Goal: Task Accomplishment & Management: Manage account settings

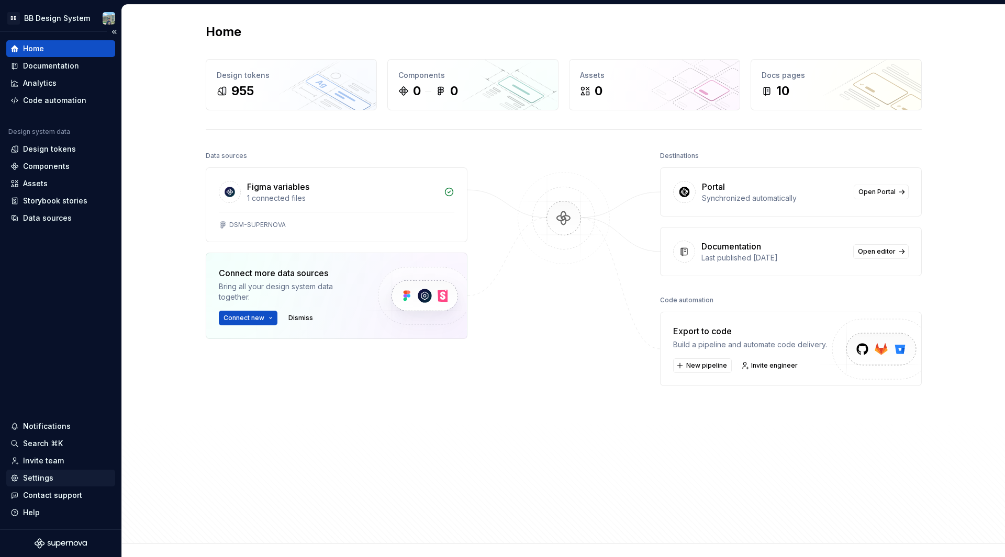
click at [60, 482] on div "Settings" at bounding box center [60, 478] width 100 height 10
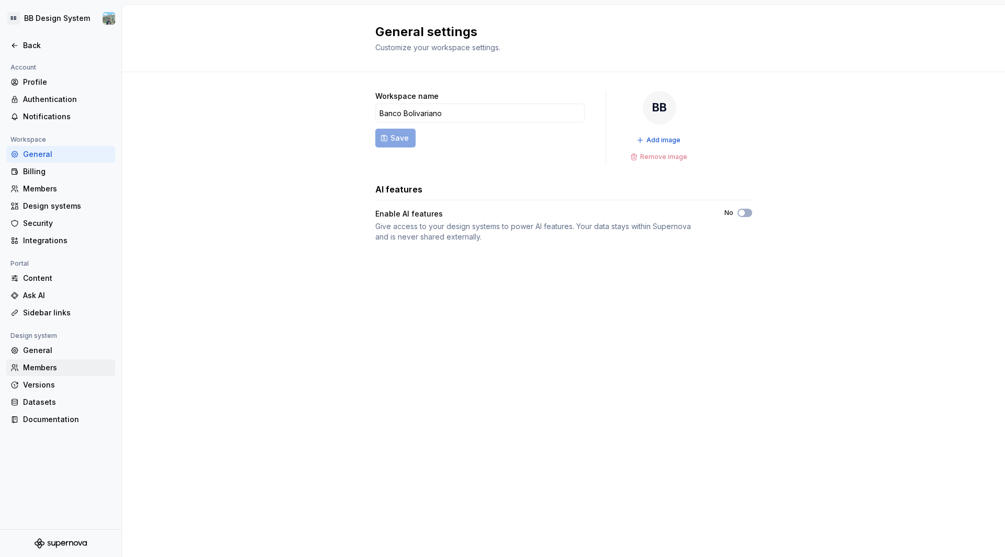
click at [41, 367] on div "Members" at bounding box center [67, 368] width 88 height 10
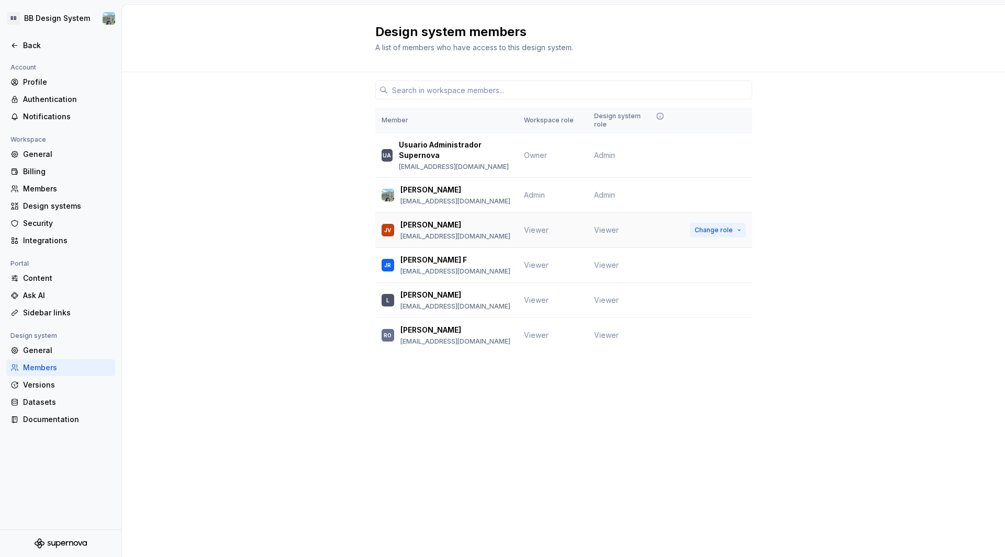
click at [705, 228] on span "Change role" at bounding box center [714, 230] width 38 height 8
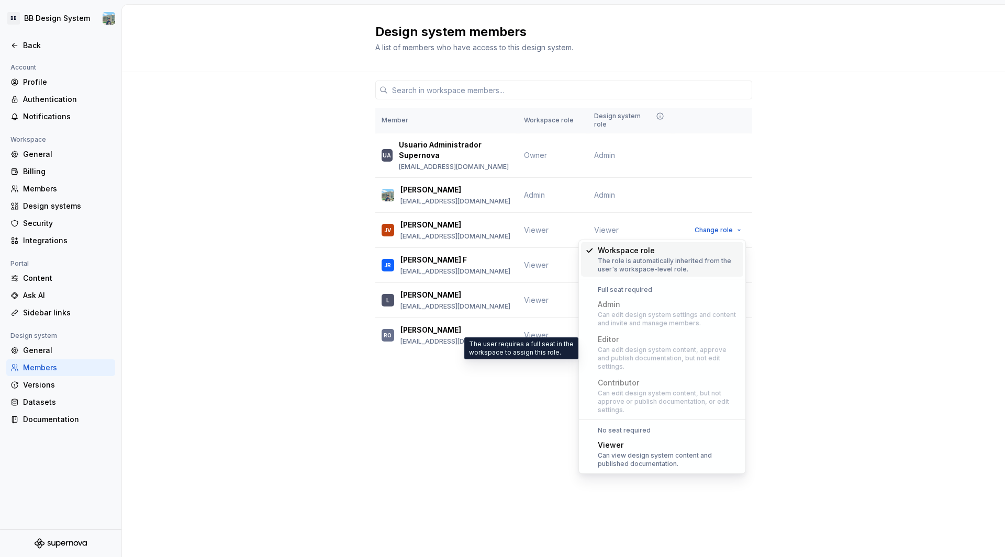
click at [630, 349] on div "Can edit design system content, approve and publish documentation, but not edit…" at bounding box center [668, 358] width 141 height 25
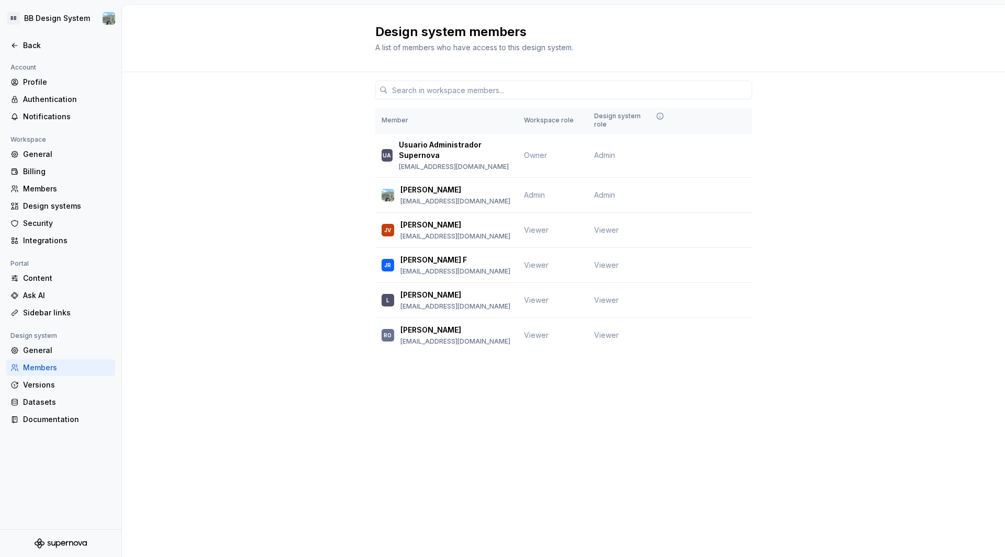
click at [793, 233] on div "Member Workspace role Design system role UA Usuario Administrador Supernova apl…" at bounding box center [563, 232] width 883 height 320
click at [717, 197] on span "Change role" at bounding box center [714, 195] width 38 height 8
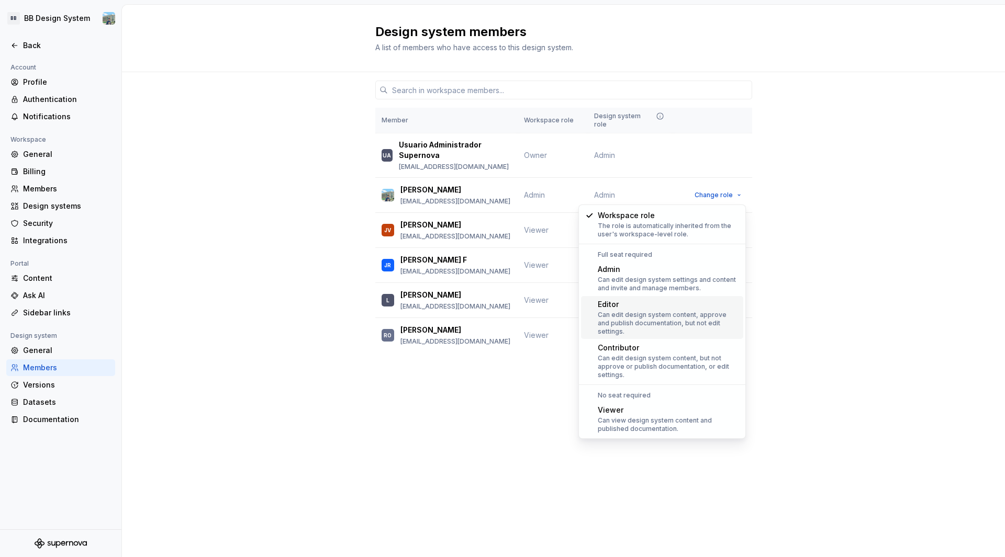
click at [794, 236] on div "Member Workspace role Design system role UA Usuario Administrador Supernova apl…" at bounding box center [563, 232] width 883 height 320
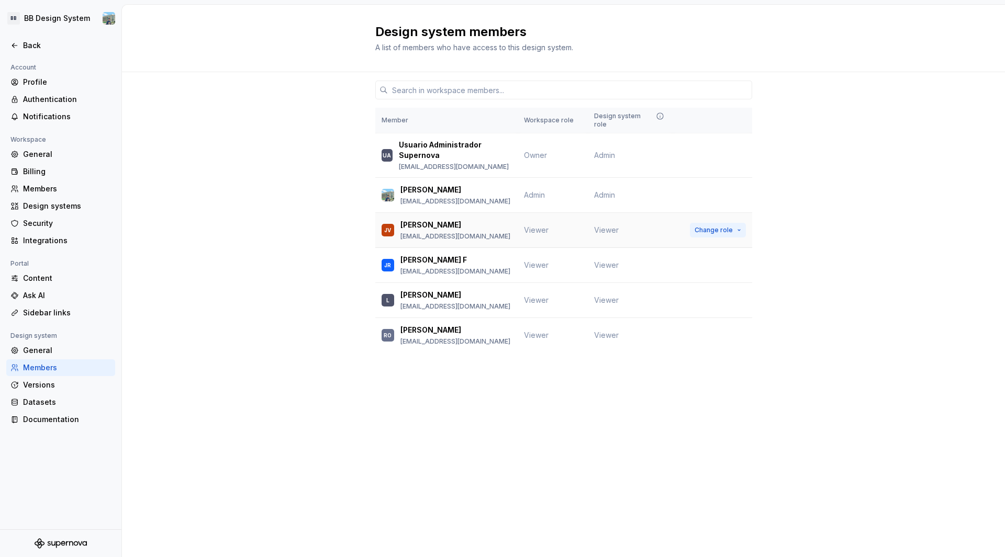
click at [726, 231] on span "Change role" at bounding box center [714, 230] width 38 height 8
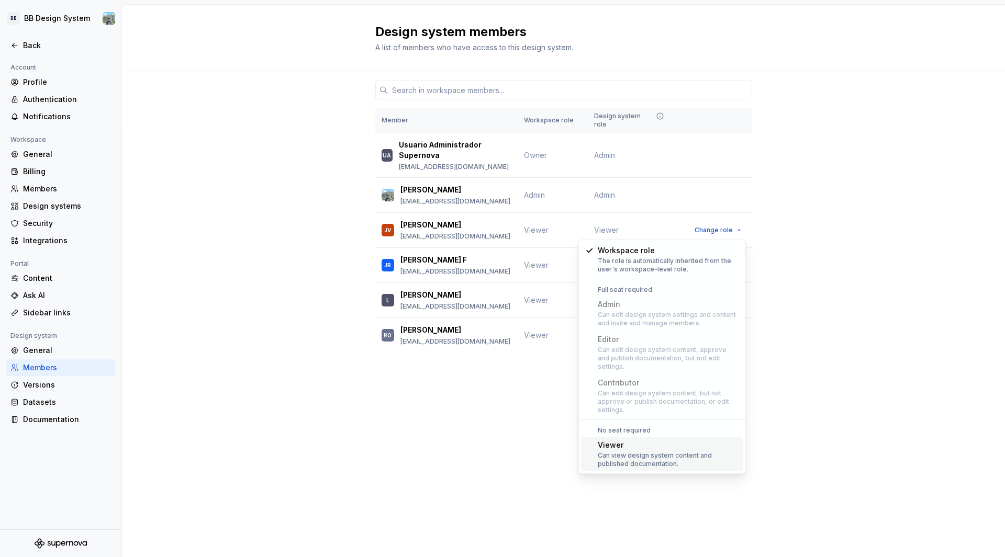
click at [816, 283] on div "Member Workspace role Design system role UA Usuario Administrador Supernova apl…" at bounding box center [563, 232] width 883 height 320
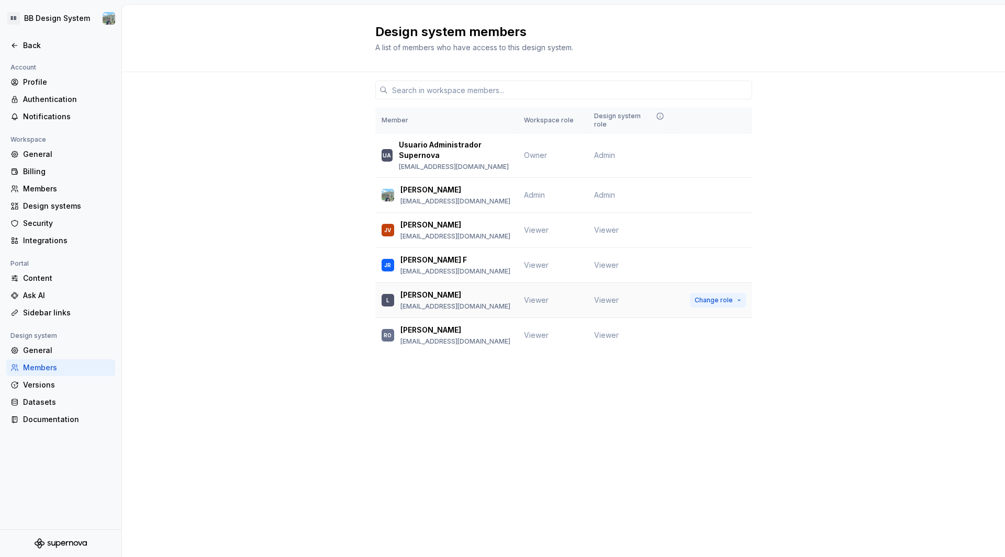
click at [732, 299] on button "Change role" at bounding box center [718, 300] width 56 height 15
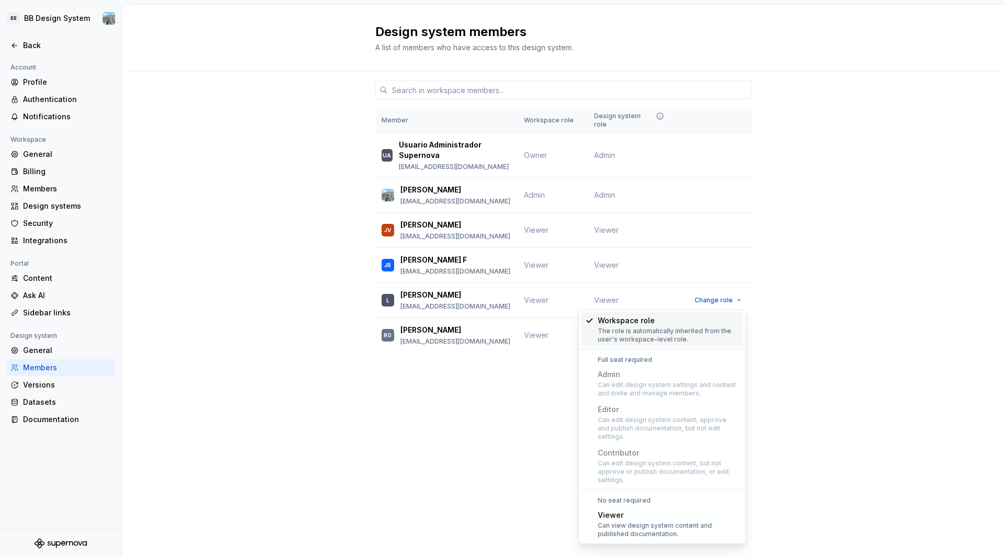
click at [826, 352] on div "Member Workspace role Design system role UA Usuario Administrador Supernova apl…" at bounding box center [563, 232] width 883 height 320
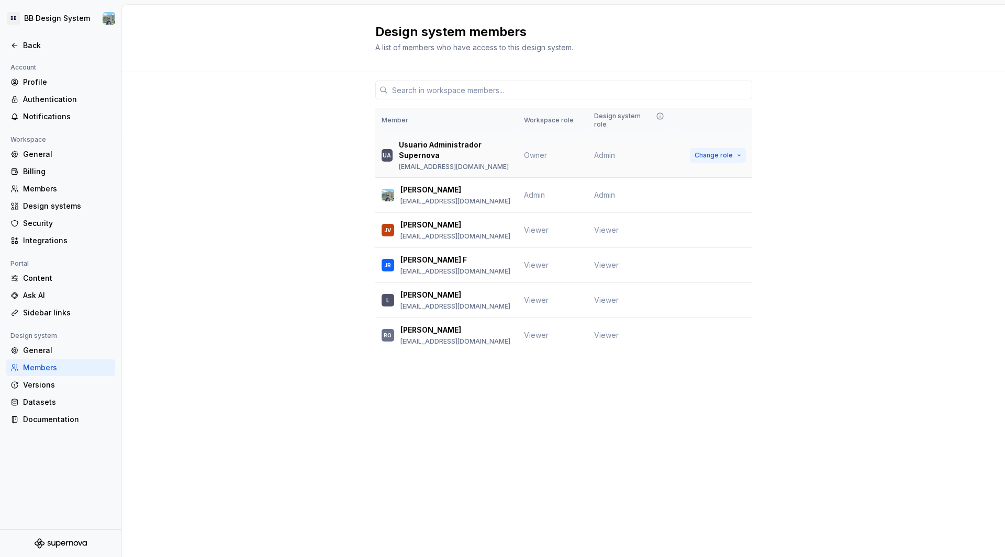
click at [736, 152] on button "Change role" at bounding box center [718, 155] width 56 height 15
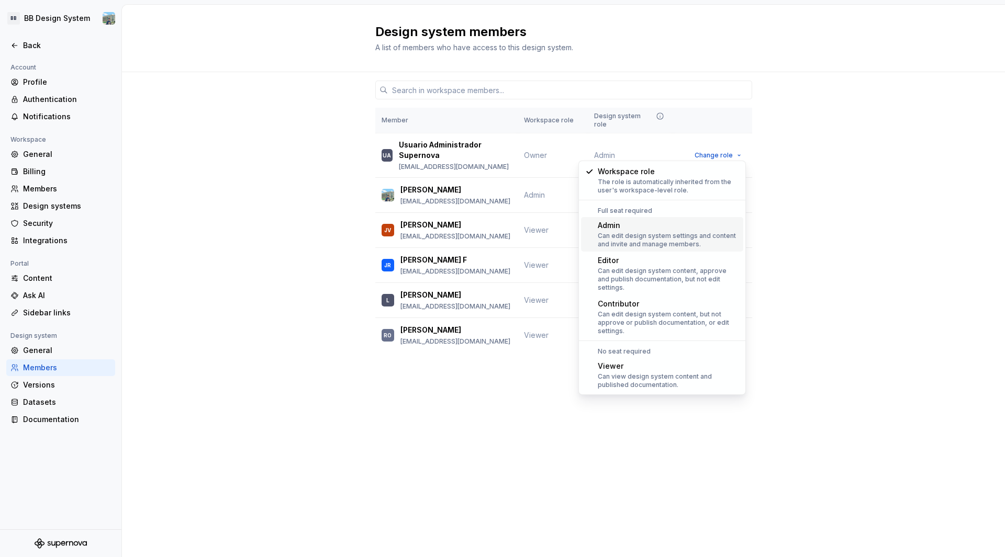
click at [830, 261] on div "Member Workspace role Design system role UA Usuario Administrador Supernova apl…" at bounding box center [563, 232] width 883 height 320
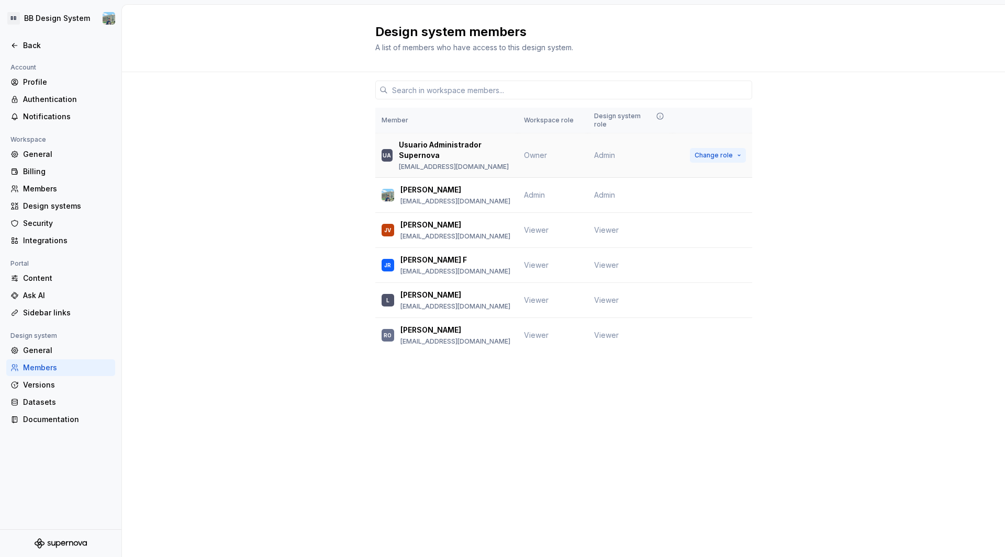
click at [733, 152] on button "Change role" at bounding box center [718, 155] width 56 height 15
click at [807, 204] on div "Member Workspace role Design system role UA Usuario Administrador Supernova apl…" at bounding box center [563, 232] width 883 height 320
click at [717, 232] on span "Change role" at bounding box center [714, 230] width 38 height 8
click at [826, 366] on div "Member Workspace role Design system role UA Usuario Administrador Supernova apl…" at bounding box center [563, 232] width 883 height 320
click at [732, 232] on button "Change role" at bounding box center [718, 230] width 56 height 15
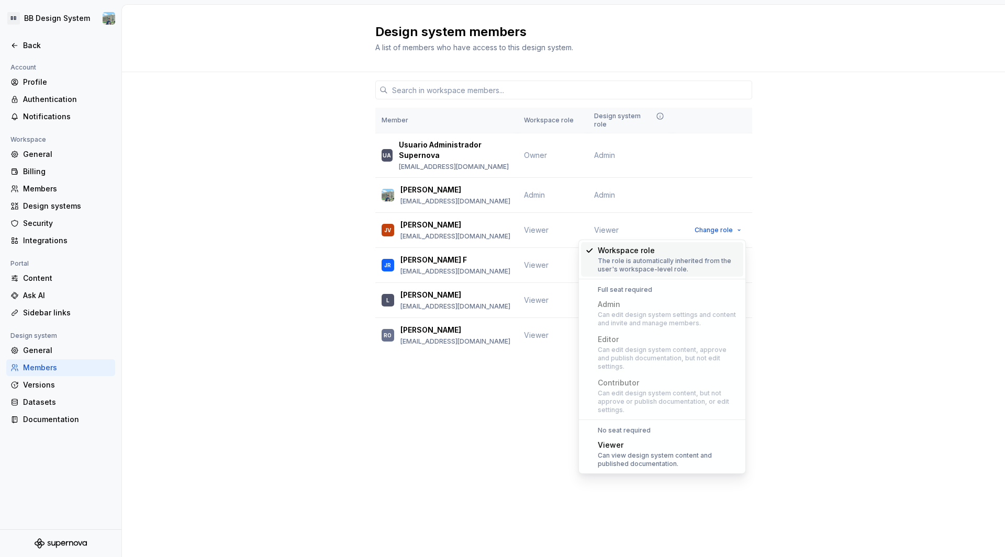
click at [797, 303] on div "Member Workspace role Design system role UA Usuario Administrador Supernova apl…" at bounding box center [563, 232] width 883 height 320
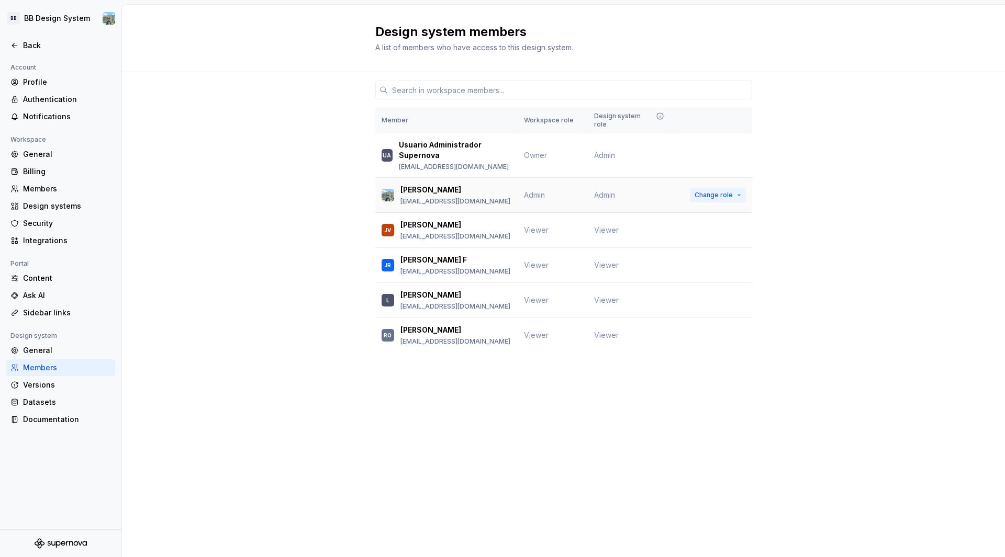
click at [728, 198] on span "Change role" at bounding box center [714, 195] width 38 height 8
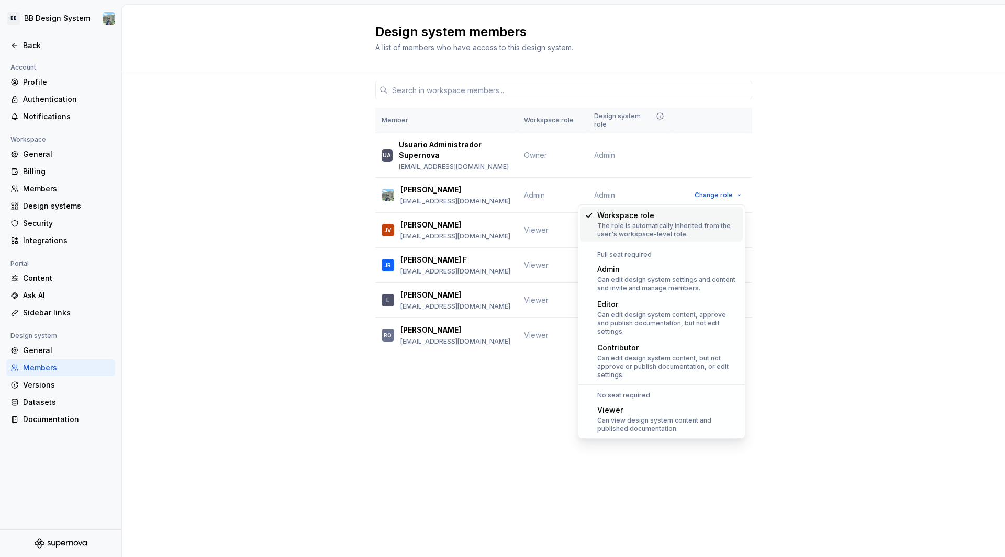
click at [800, 237] on div "Member Workspace role Design system role UA Usuario Administrador Supernova apl…" at bounding box center [563, 232] width 883 height 320
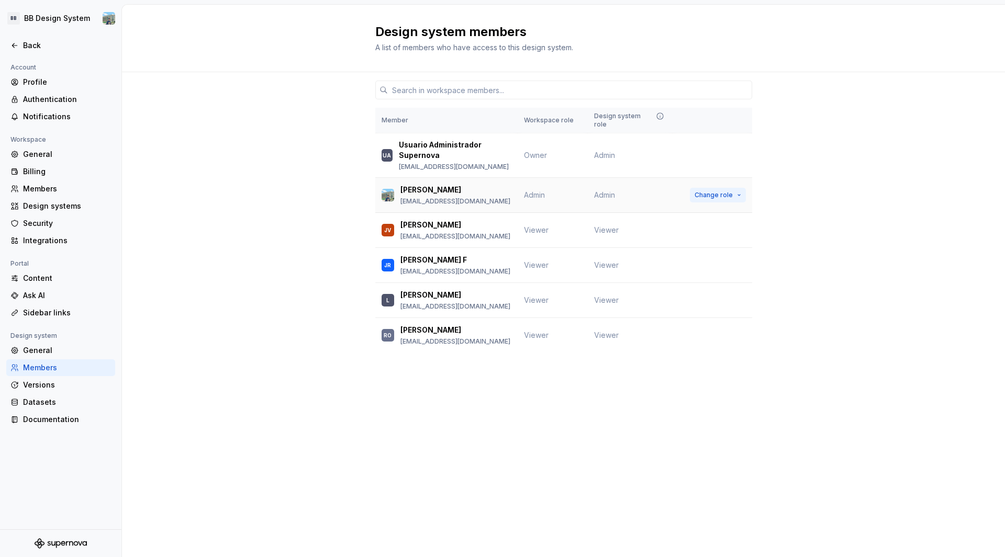
click at [705, 195] on span "Change role" at bounding box center [714, 195] width 38 height 8
click at [596, 188] on td "Admin" at bounding box center [630, 195] width 85 height 35
click at [599, 193] on span "Admin" at bounding box center [604, 195] width 21 height 10
click at [537, 197] on span "Admin" at bounding box center [534, 195] width 21 height 9
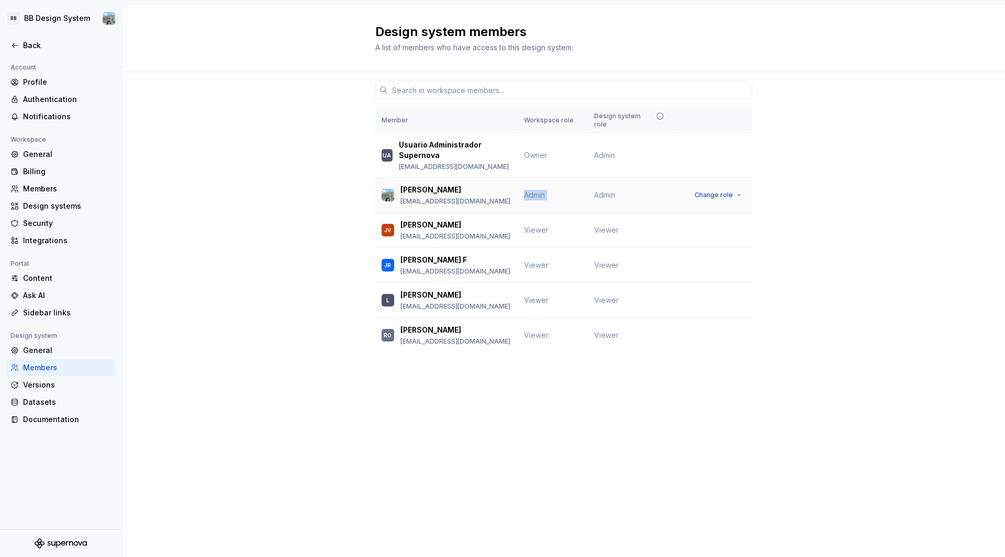
click at [537, 197] on span "Admin" at bounding box center [534, 195] width 21 height 9
click at [604, 200] on td "Admin" at bounding box center [630, 195] width 85 height 35
click at [599, 197] on span "Admin" at bounding box center [604, 195] width 21 height 10
click at [725, 231] on span "Change role" at bounding box center [714, 230] width 38 height 8
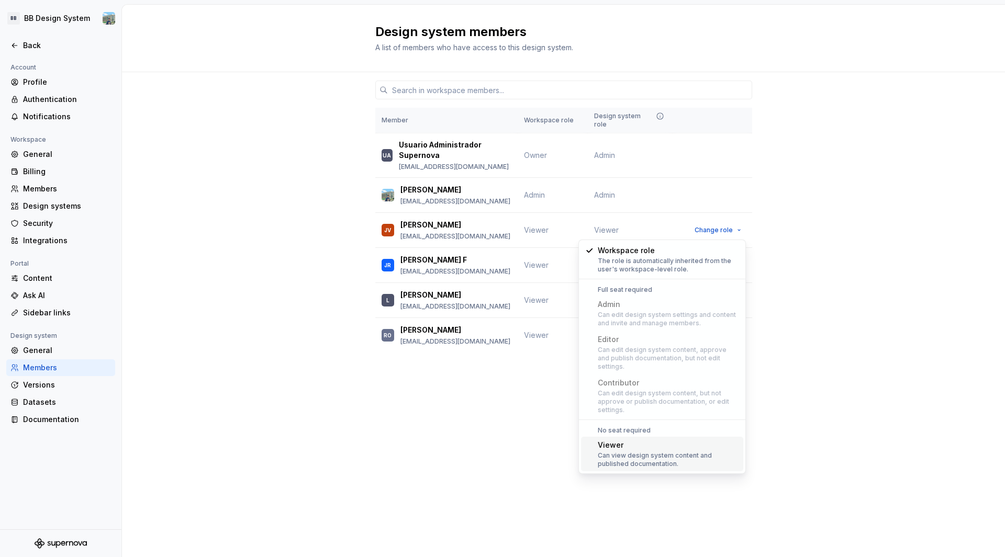
click at [824, 393] on div "Design system members A list of members who have access to this design system. …" at bounding box center [563, 281] width 883 height 553
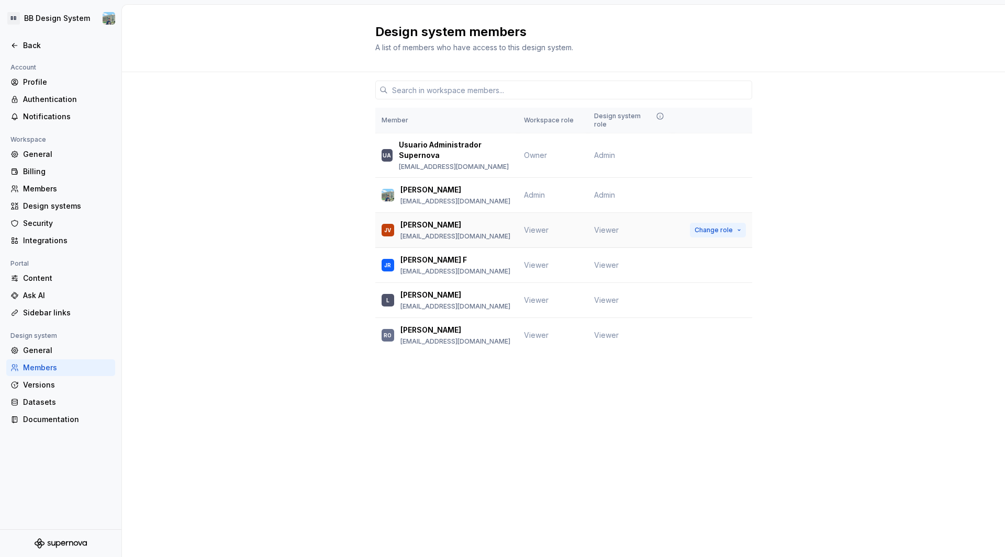
click at [715, 234] on span "Change role" at bounding box center [714, 230] width 38 height 8
click at [112, 163] on div "Billing" at bounding box center [60, 171] width 109 height 17
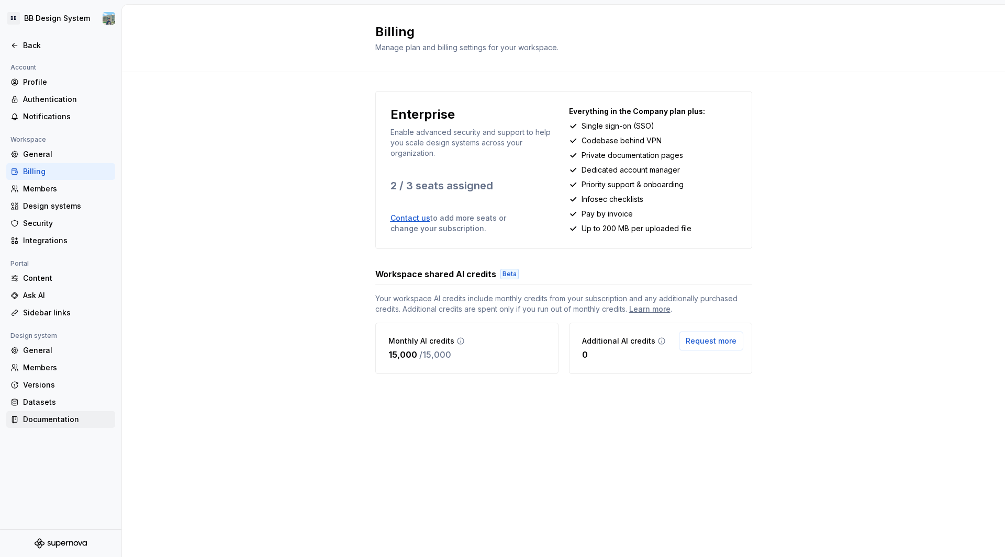
click at [44, 413] on div "Documentation" at bounding box center [60, 419] width 109 height 17
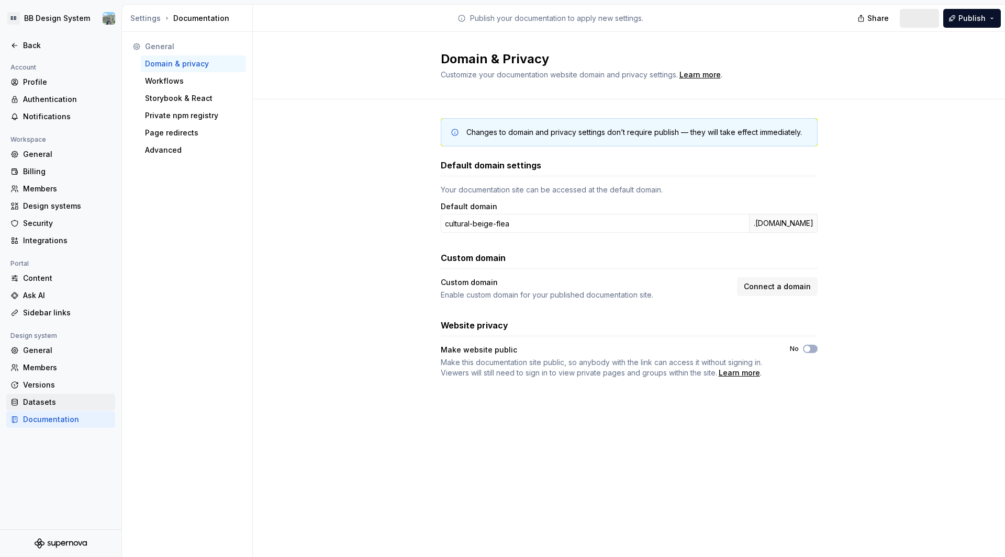
click at [36, 401] on div "Datasets" at bounding box center [67, 402] width 88 height 10
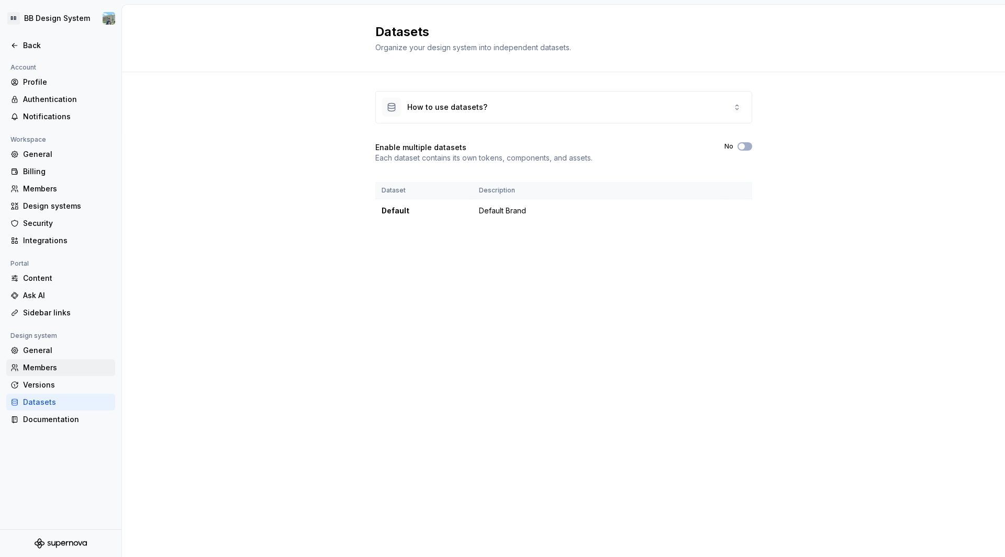
click at [50, 361] on div "Members" at bounding box center [60, 368] width 109 height 17
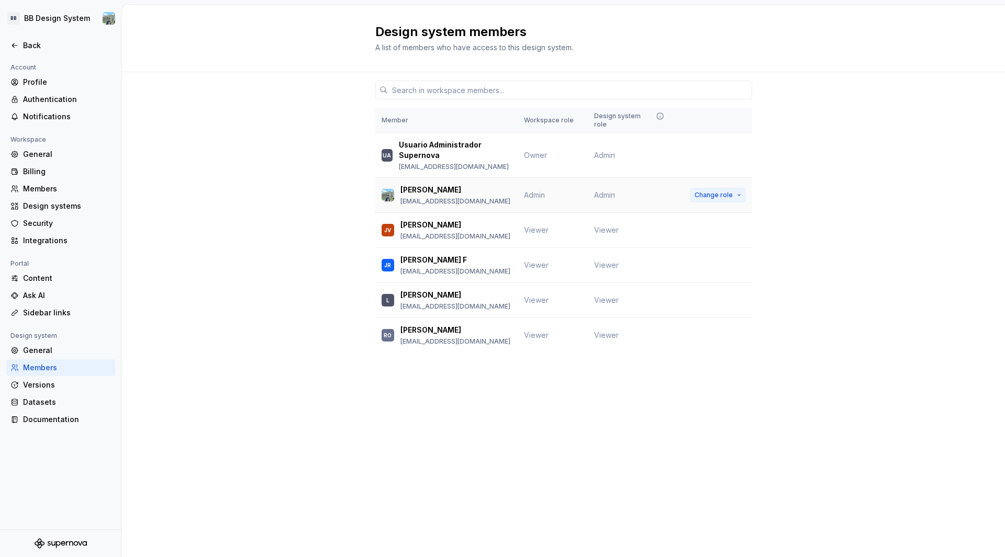
click at [735, 195] on button "Change role" at bounding box center [718, 195] width 56 height 15
click at [853, 269] on div "Member Workspace role Design system role UA Usuario Administrador Supernova apl…" at bounding box center [563, 232] width 883 height 320
click at [736, 302] on button "Change role" at bounding box center [718, 300] width 56 height 15
click at [854, 351] on div "Member Workspace role Design system role UA Usuario Administrador Supernova apl…" at bounding box center [563, 232] width 883 height 320
click at [719, 303] on span "Change role" at bounding box center [714, 300] width 38 height 8
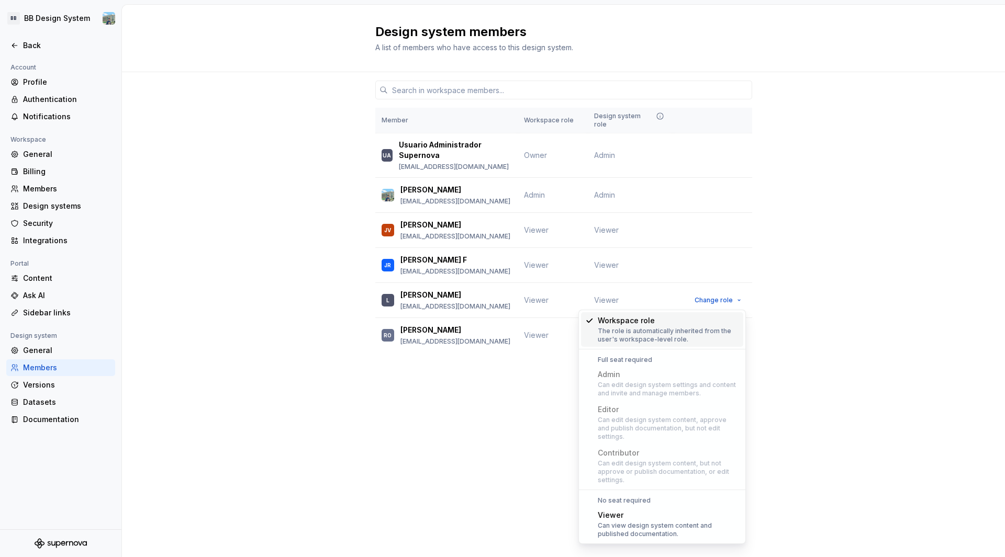
click at [800, 304] on div "Member Workspace role Design system role UA Usuario Administrador Supernova apl…" at bounding box center [563, 232] width 883 height 320
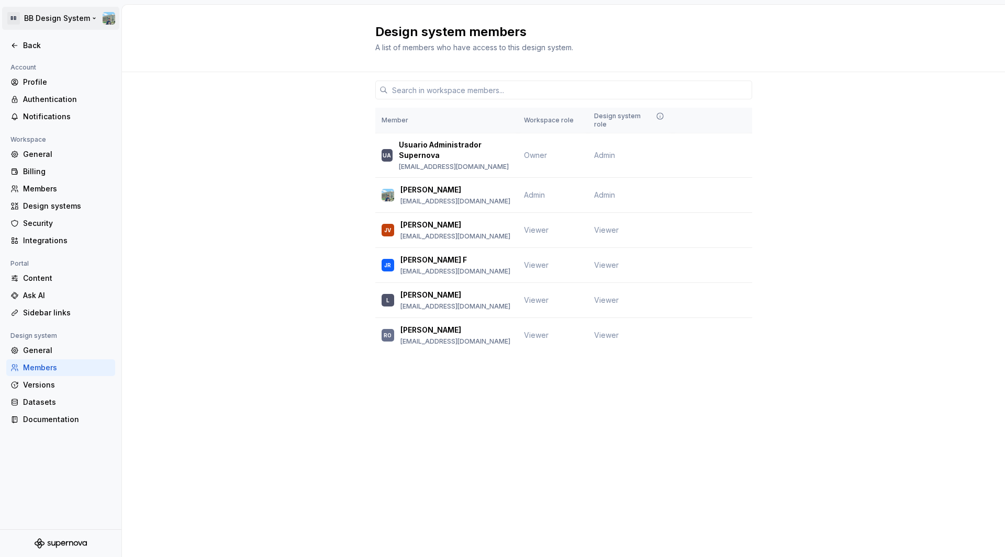
click at [100, 15] on html "BB BB Design System Back Account Profile Authentication Notifications Workspace…" at bounding box center [502, 278] width 1005 height 557
click at [36, 115] on div "Sign out" at bounding box center [88, 113] width 129 height 10
click at [105, 19] on html "BB BB Design System Back Account Profile Authentication Notifications Workspace…" at bounding box center [502, 278] width 1005 height 557
click at [45, 115] on div "Sign out" at bounding box center [88, 113] width 129 height 10
click at [36, 13] on html "BB BB Design System Back Account Profile Authentication Notifications Workspace…" at bounding box center [502, 278] width 1005 height 557
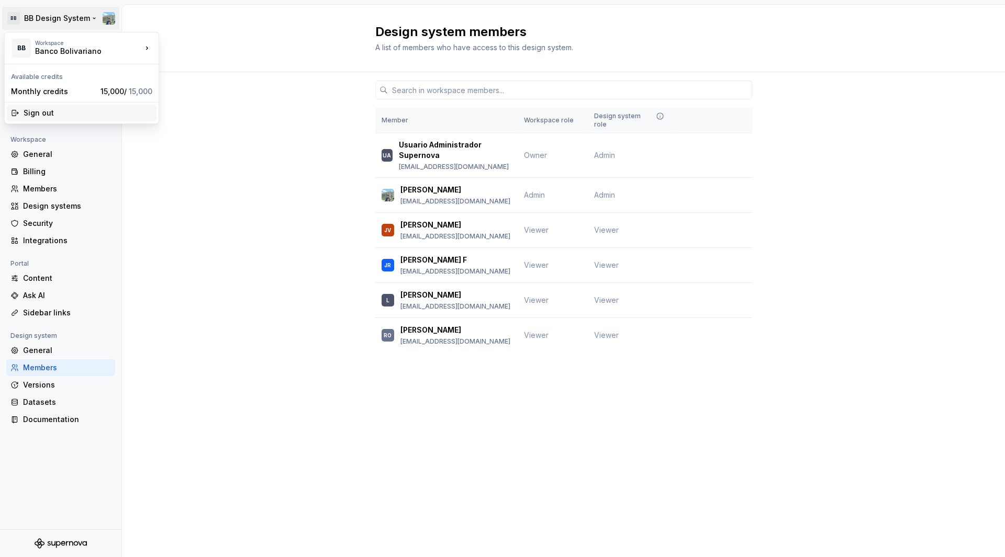
click at [36, 113] on div "Sign out" at bounding box center [88, 113] width 129 height 10
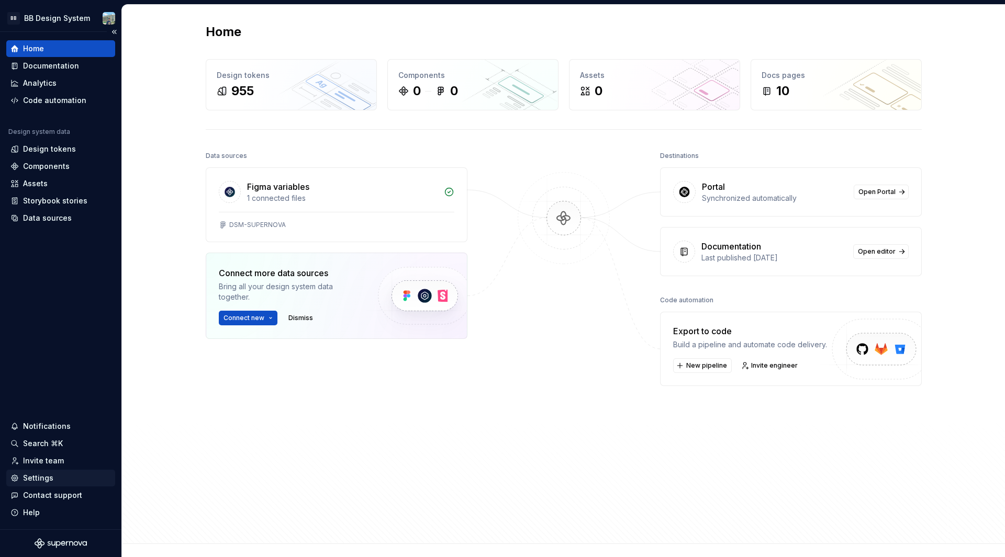
click at [49, 480] on div "Settings" at bounding box center [38, 478] width 30 height 10
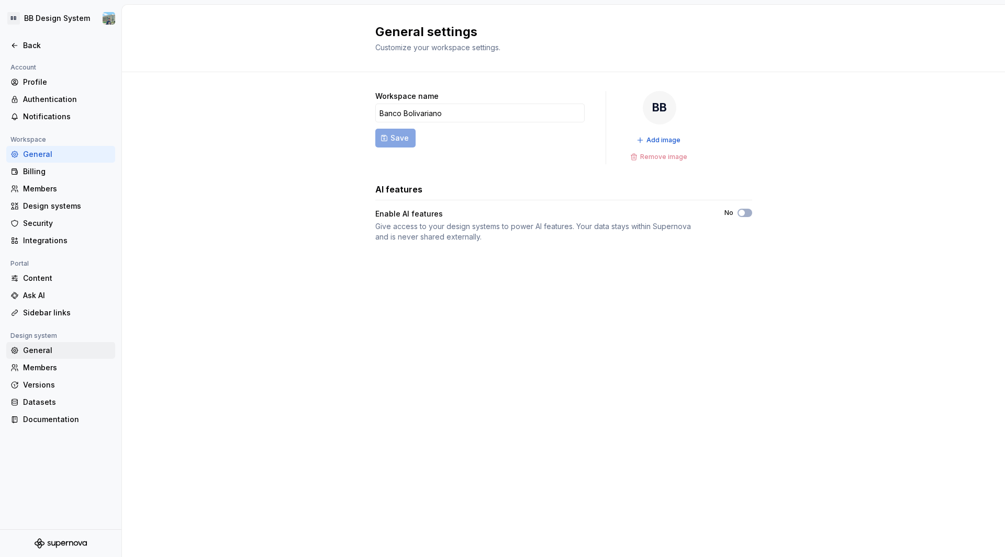
click at [40, 351] on div "General" at bounding box center [67, 350] width 88 height 10
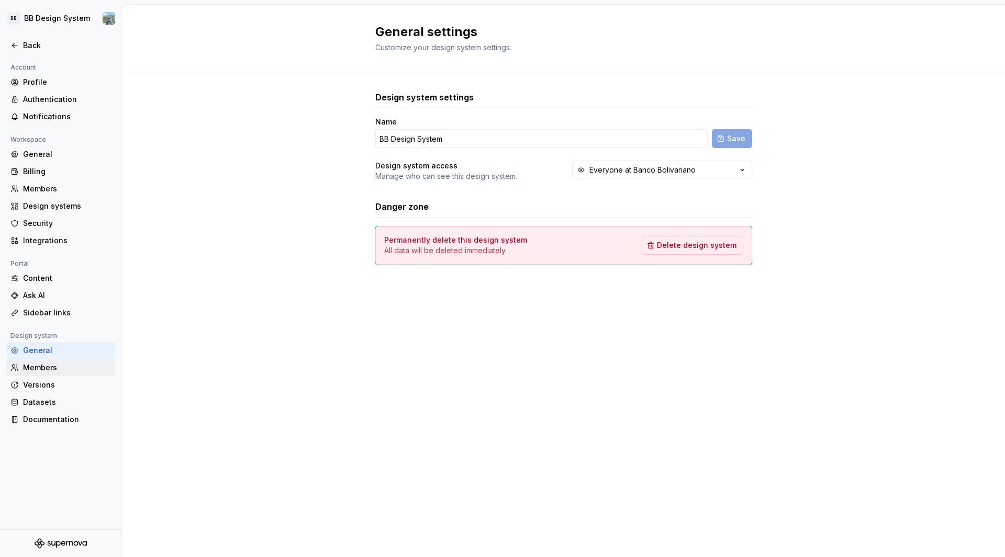
click at [38, 364] on div "Members" at bounding box center [67, 368] width 88 height 10
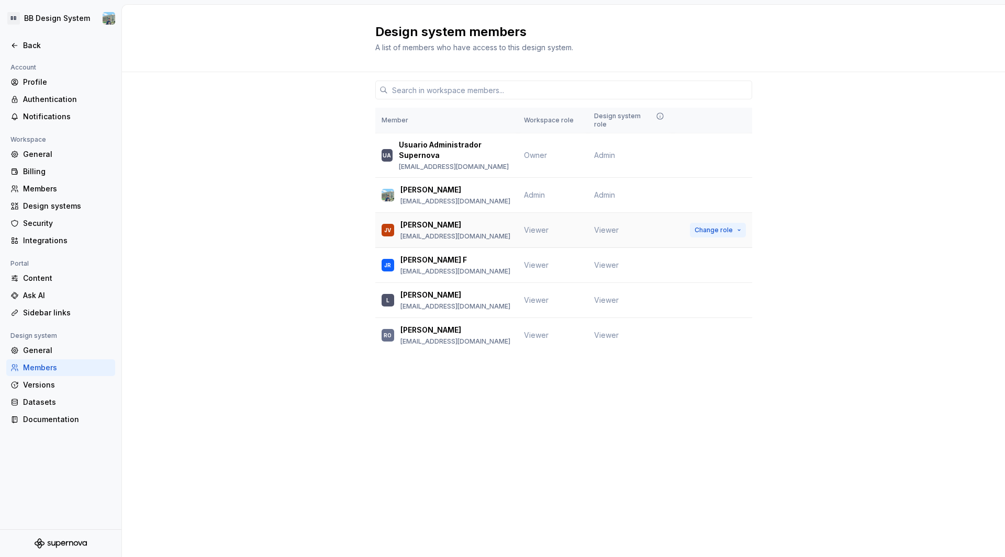
click at [723, 228] on span "Change role" at bounding box center [714, 230] width 38 height 8
click at [798, 226] on div "Member Workspace role Design system role UA Usuario Administrador Supernova apl…" at bounding box center [563, 232] width 883 height 320
click at [728, 303] on span "Change role" at bounding box center [714, 300] width 38 height 8
click at [825, 356] on div "Member Workspace role Design system role UA Usuario Administrador Supernova apl…" at bounding box center [563, 232] width 883 height 320
click at [726, 198] on span "Change role" at bounding box center [714, 195] width 38 height 8
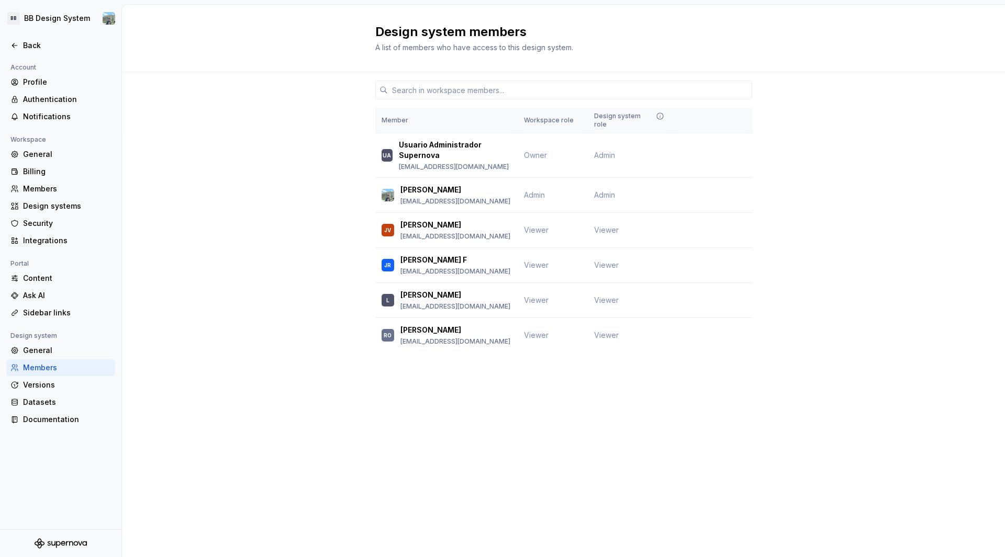
click at [483, 427] on div "Design system members A list of members who have access to this design system. …" at bounding box center [563, 281] width 883 height 553
click at [735, 229] on button "Change role" at bounding box center [718, 230] width 56 height 15
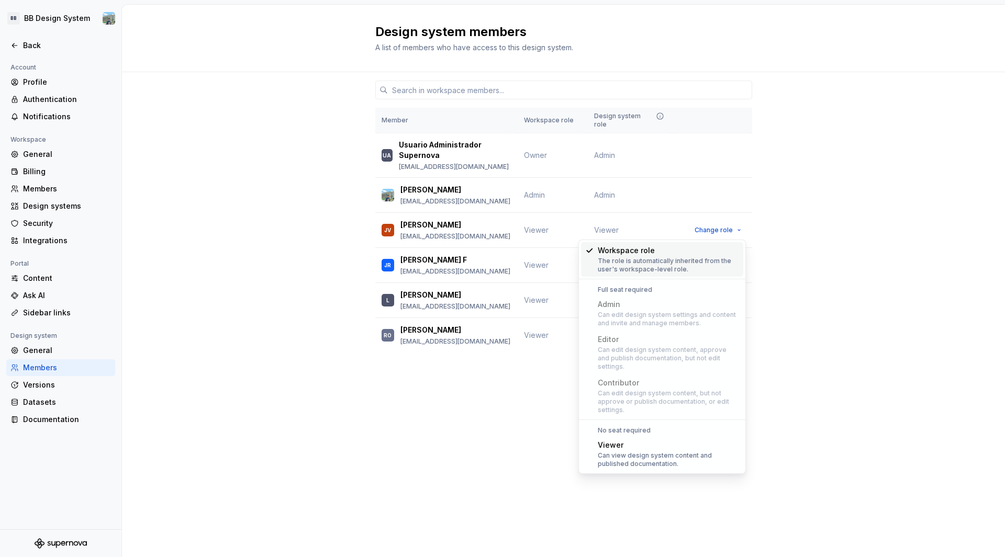
click at [821, 301] on div "Member Workspace role Design system role UA Usuario Administrador Supernova apl…" at bounding box center [563, 232] width 883 height 320
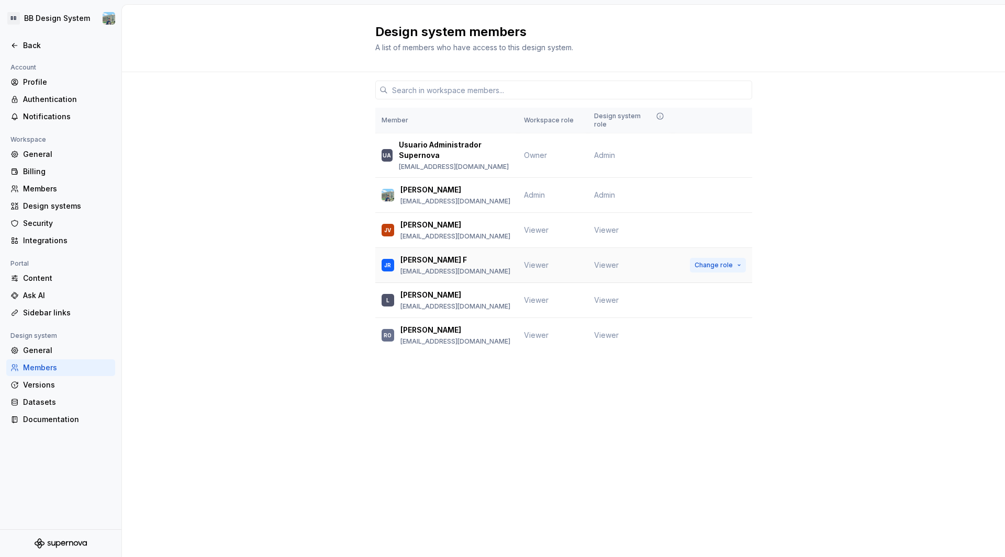
click at [732, 267] on span "Change role" at bounding box center [714, 265] width 38 height 8
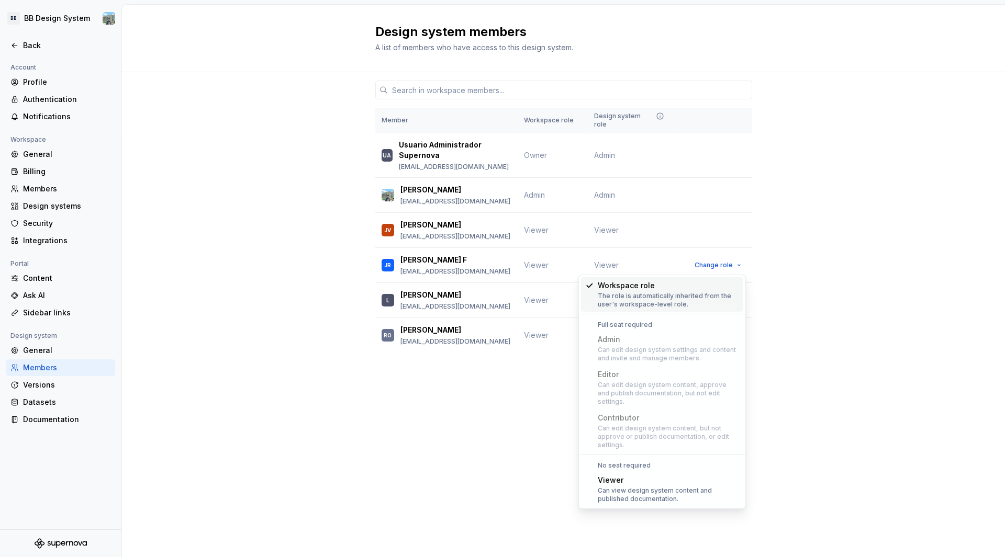
click at [812, 289] on div "Member Workspace role Design system role UA Usuario Administrador Supernova apl…" at bounding box center [563, 232] width 883 height 320
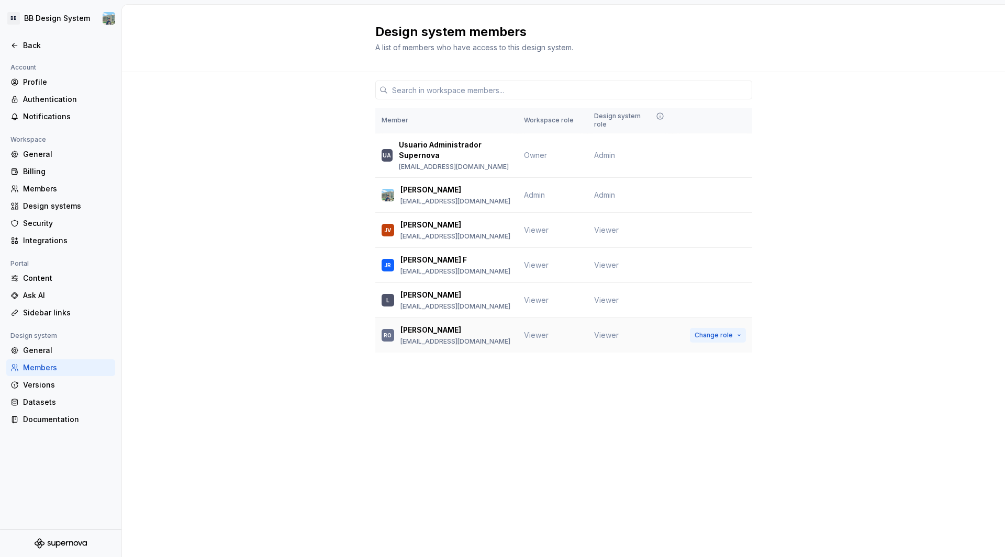
click at [736, 336] on button "Change role" at bounding box center [718, 335] width 56 height 15
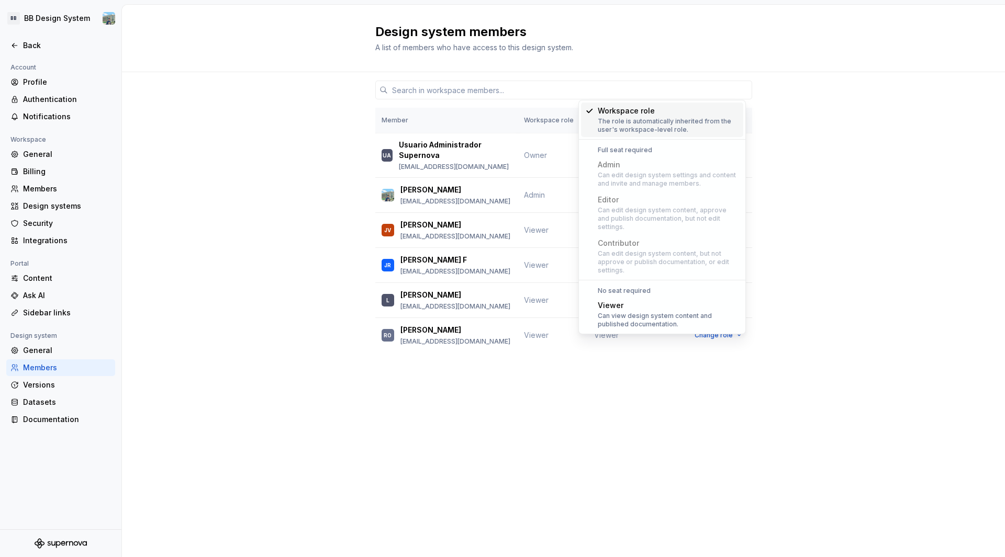
click at [829, 308] on div "Member Workspace role Design system role UA Usuario Administrador Supernova apl…" at bounding box center [563, 232] width 883 height 320
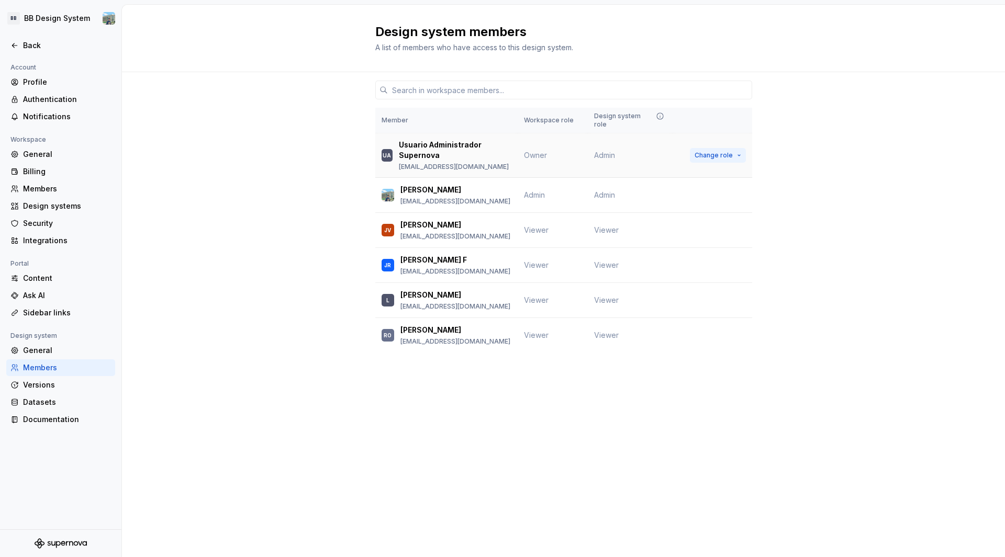
click at [706, 153] on span "Change role" at bounding box center [714, 155] width 38 height 8
click at [543, 403] on div "Design system members A list of members who have access to this design system. …" at bounding box center [563, 281] width 883 height 553
drag, startPoint x: 526, startPoint y: 153, endPoint x: 545, endPoint y: 150, distance: 19.2
click at [545, 151] on span "Owner" at bounding box center [535, 155] width 23 height 9
click at [437, 166] on p "apl_admin_supernova@bolivariano.com" at bounding box center [455, 167] width 112 height 8
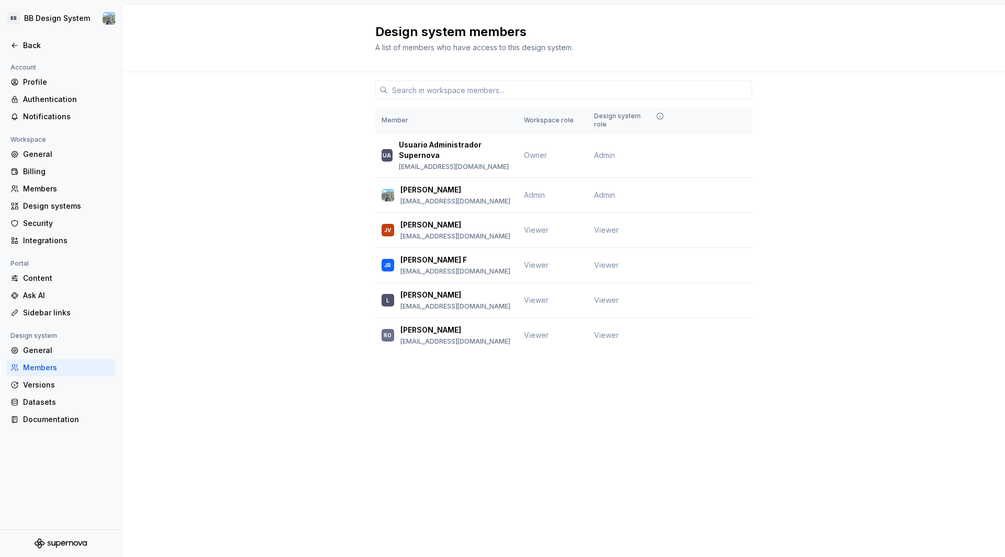
click at [312, 218] on div "Member Workspace role Design system role UA Usuario Administrador Supernova apl…" at bounding box center [563, 232] width 883 height 320
click at [80, 17] on html "BB BB Design System Back Account Profile Authentication Notifications Workspace…" at bounding box center [502, 278] width 1005 height 557
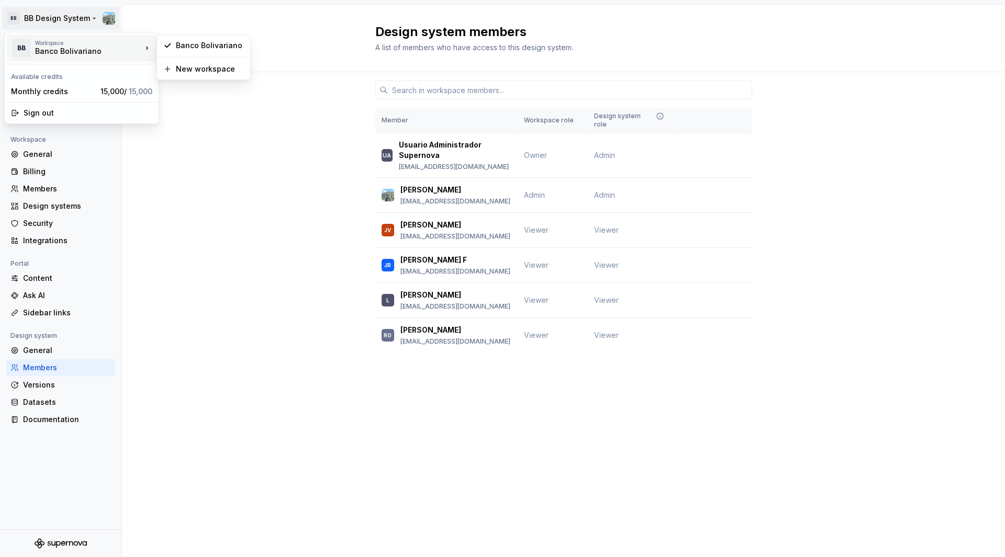
click at [242, 222] on html "BB BB Design System Back Account Profile Authentication Notifications Workspace…" at bounding box center [502, 278] width 1005 height 557
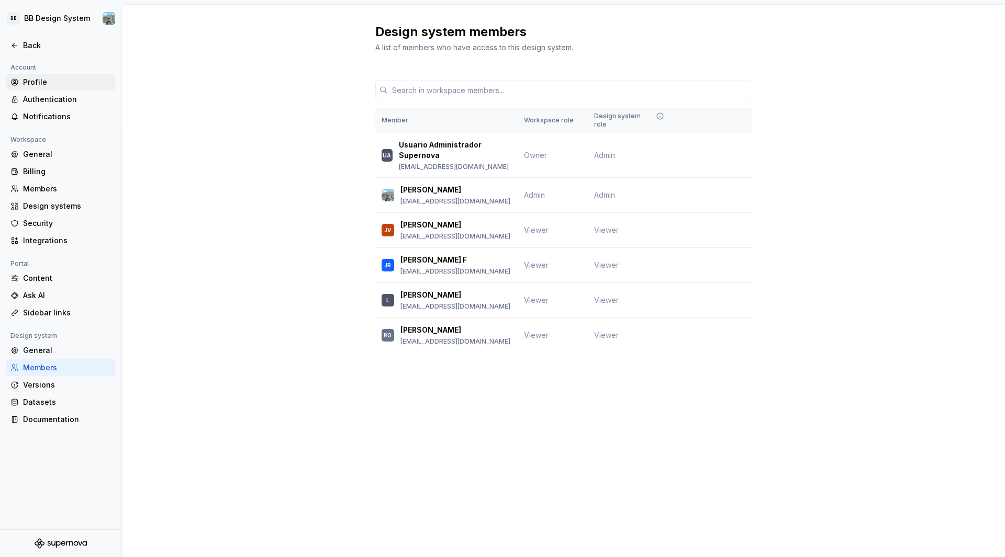
click at [39, 81] on div "Profile" at bounding box center [67, 82] width 88 height 10
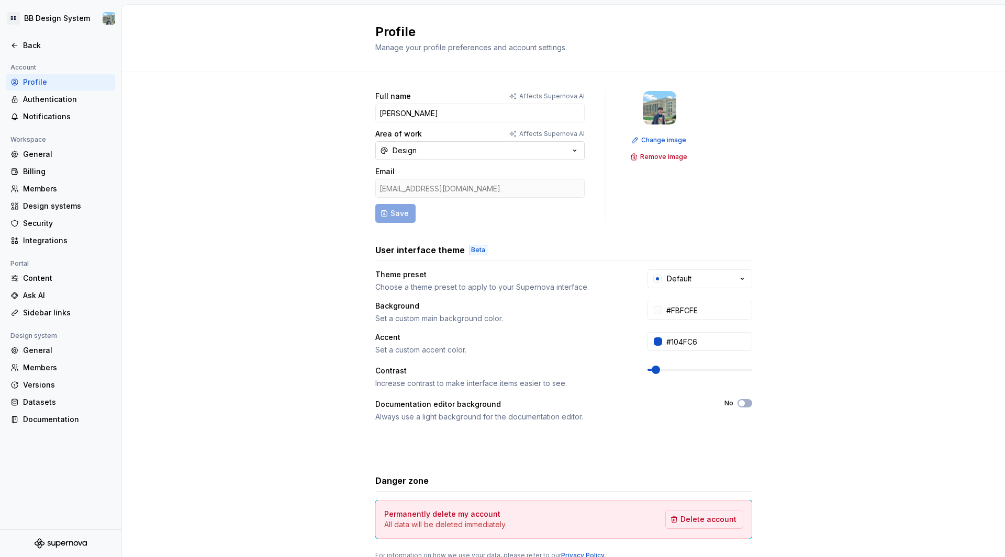
click at [456, 148] on button "Design" at bounding box center [479, 150] width 209 height 19
click at [244, 265] on div "Full name Affects Supernova AI Sergio Area of work Affects Supernova AI Design …" at bounding box center [563, 336] width 883 height 528
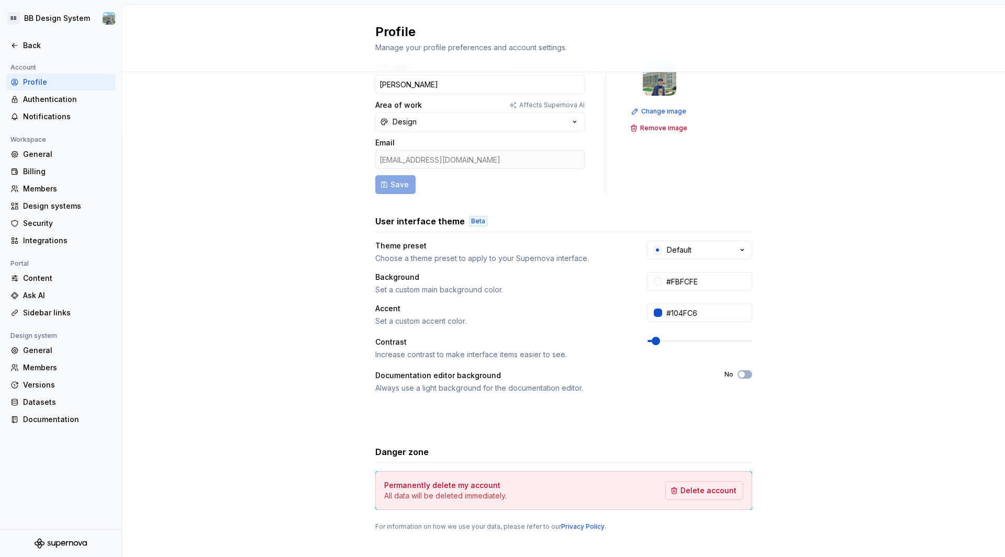
scroll to position [42, 0]
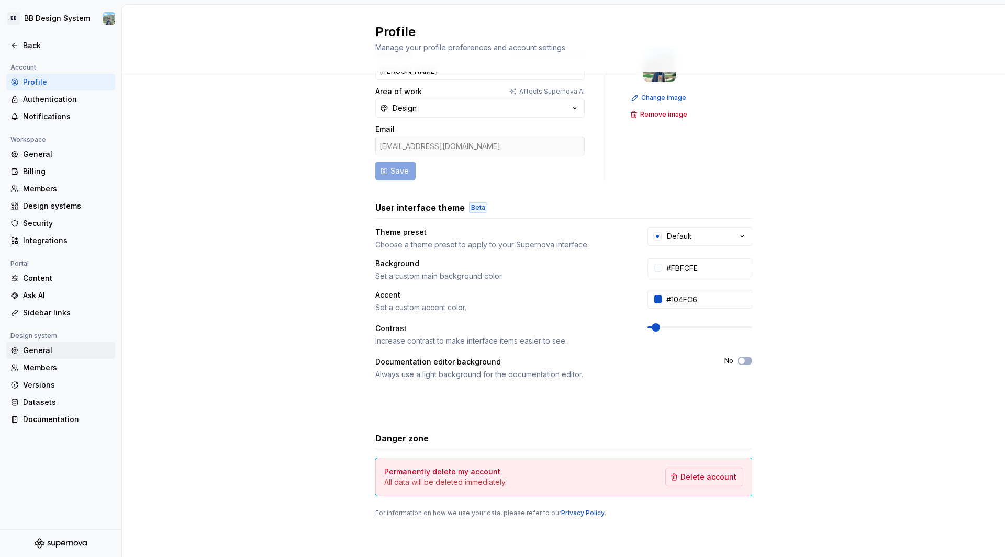
click at [53, 347] on div "General" at bounding box center [67, 350] width 88 height 10
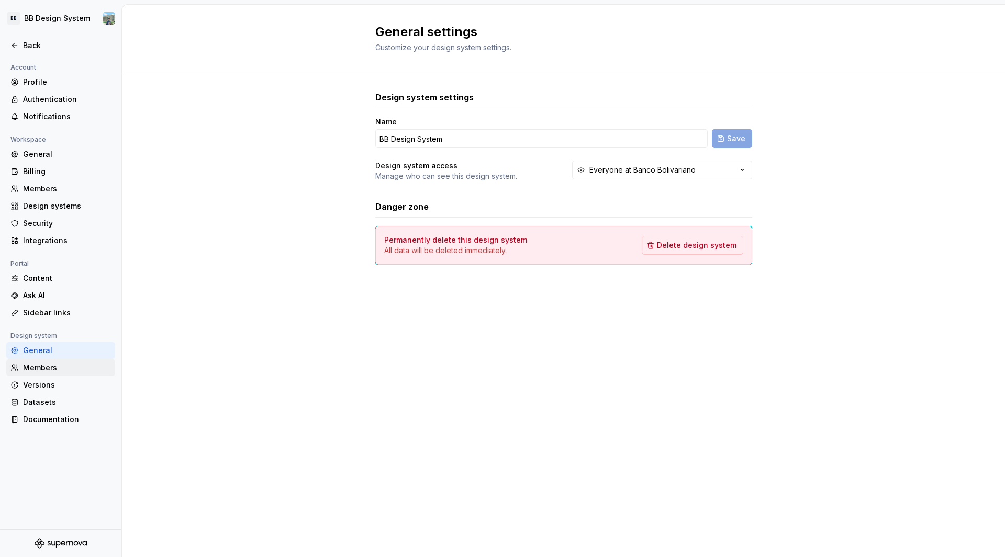
click at [53, 361] on div "Members" at bounding box center [60, 368] width 109 height 17
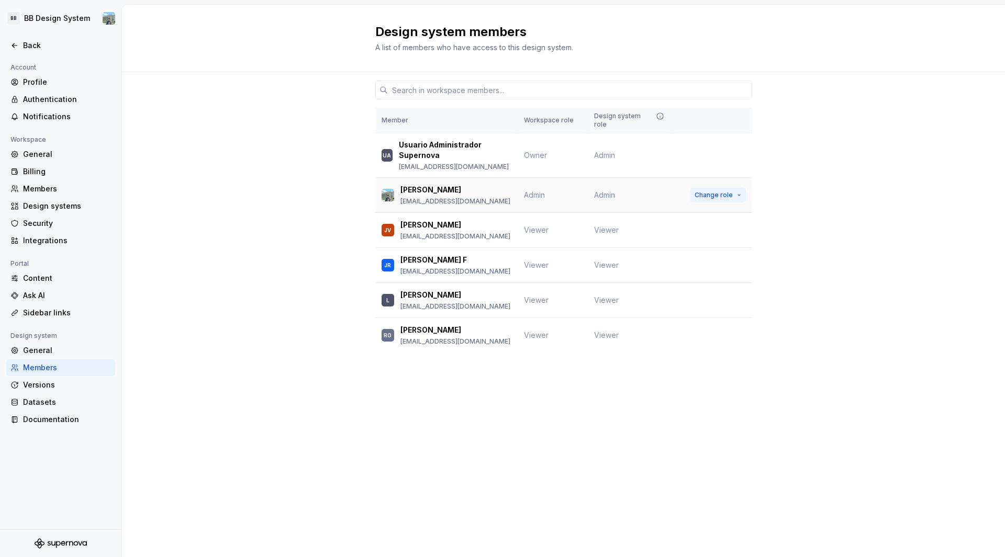
click at [714, 195] on span "Change role" at bounding box center [714, 195] width 38 height 8
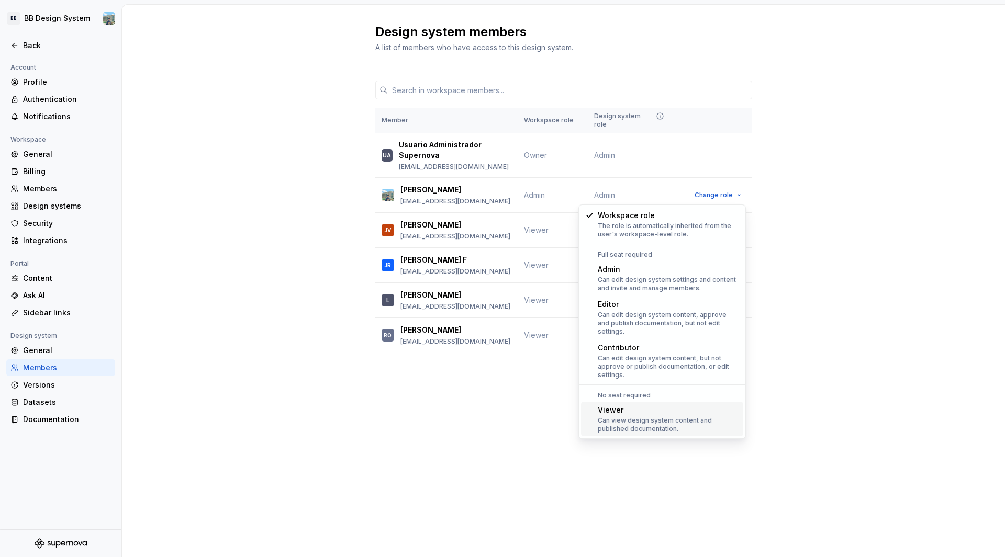
click at [619, 417] on div "Can view design system content and published documentation." at bounding box center [668, 425] width 141 height 17
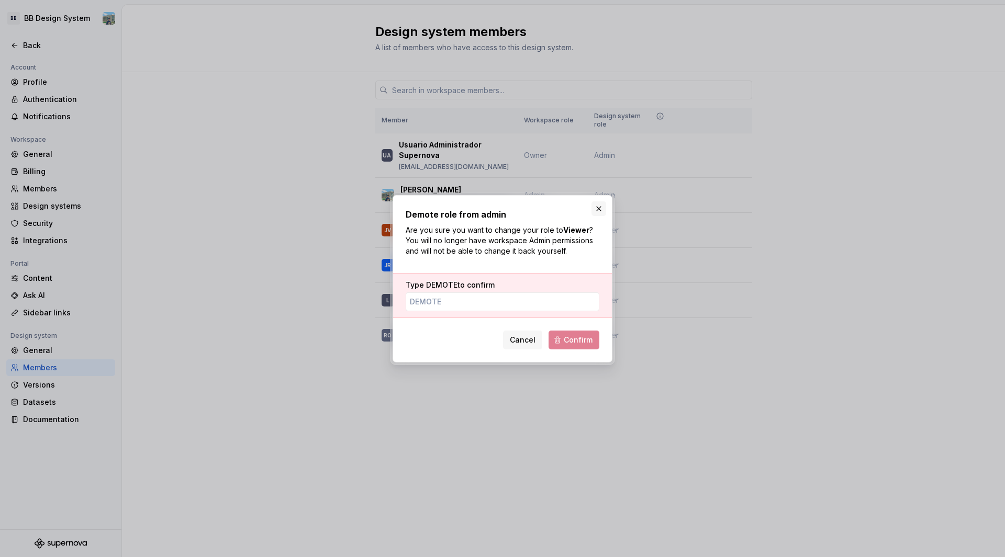
click at [598, 211] on button "button" at bounding box center [598, 209] width 15 height 15
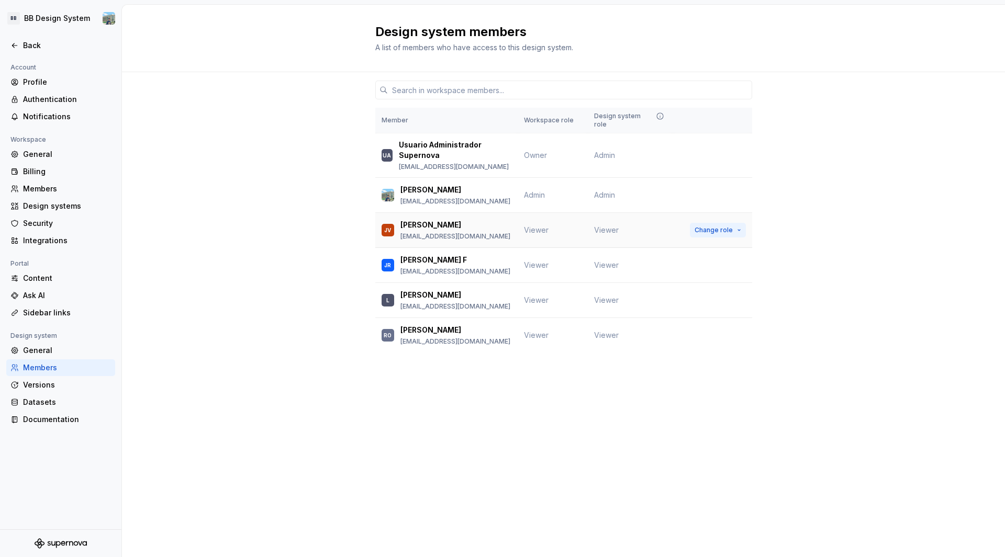
click at [723, 228] on span "Change role" at bounding box center [714, 230] width 38 height 8
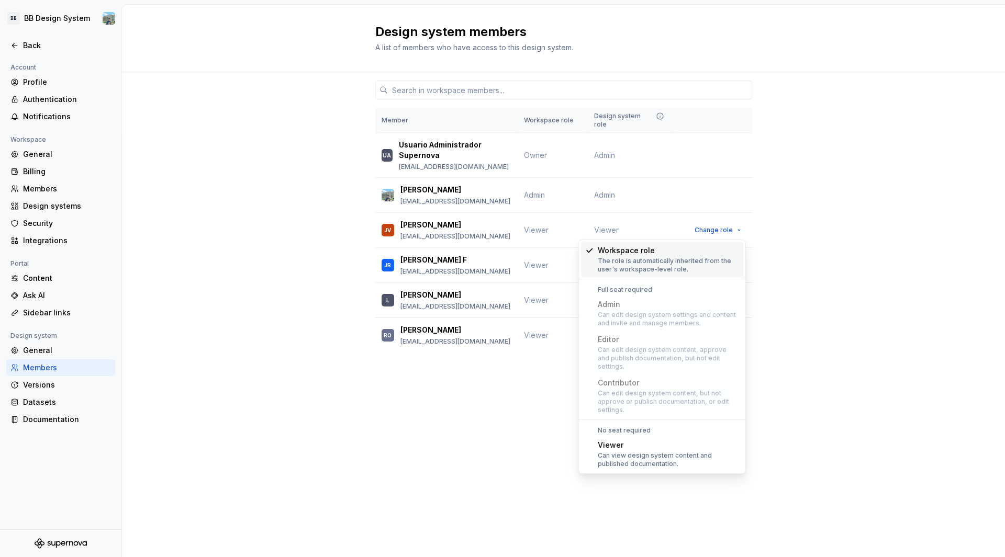
click at [494, 418] on div "Design system members A list of members who have access to this design system. …" at bounding box center [563, 281] width 883 height 553
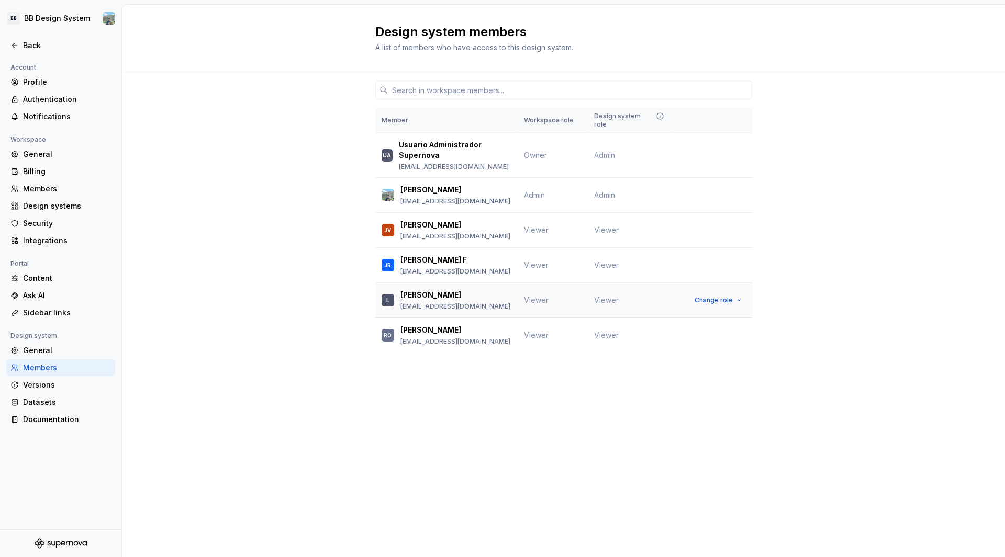
click at [534, 303] on span "Viewer" at bounding box center [536, 300] width 25 height 9
click at [50, 186] on div "Members" at bounding box center [67, 189] width 88 height 10
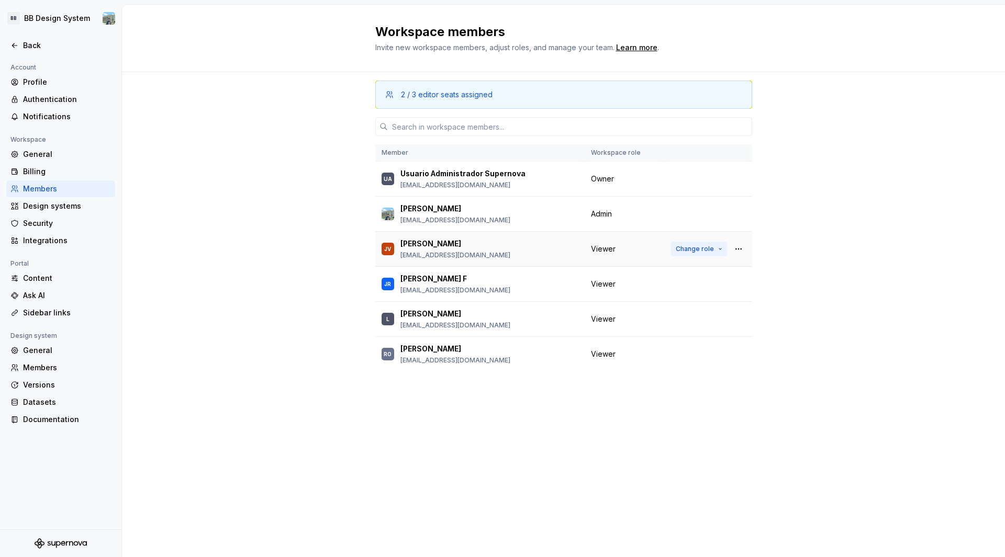
click at [720, 249] on button "Change role" at bounding box center [699, 249] width 56 height 15
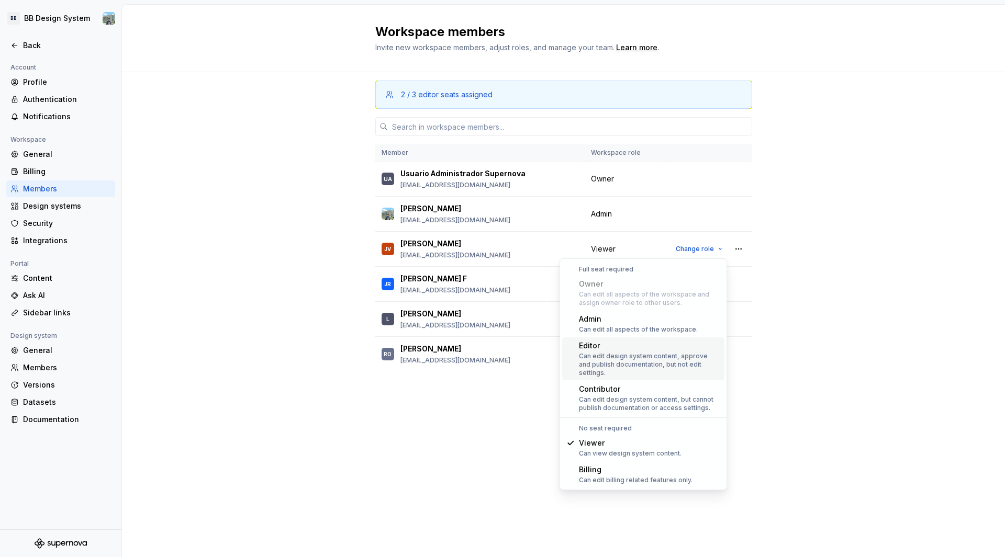
click at [609, 357] on div "Can edit design system content, approve and publish documentation, but not edit…" at bounding box center [649, 364] width 141 height 25
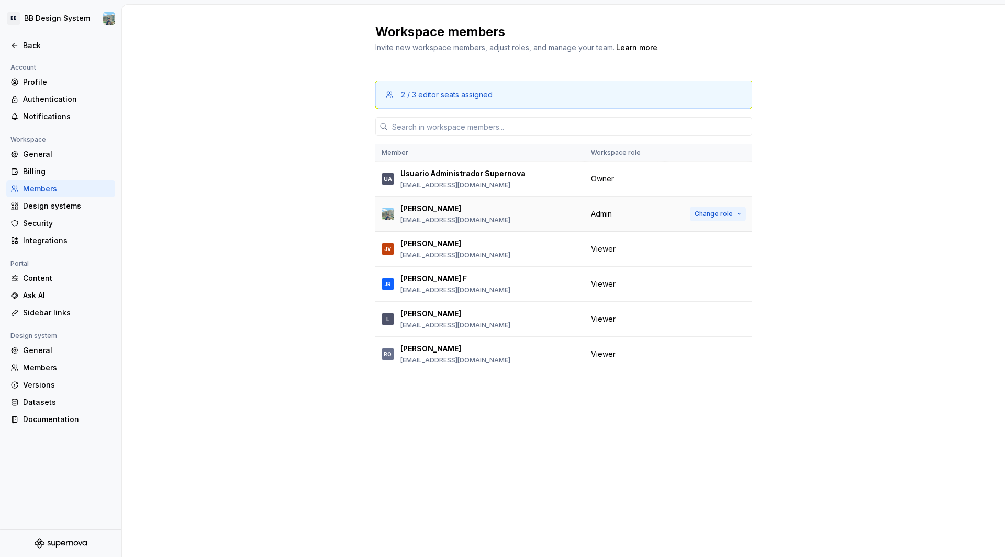
click at [729, 213] on span "Change role" at bounding box center [714, 214] width 38 height 8
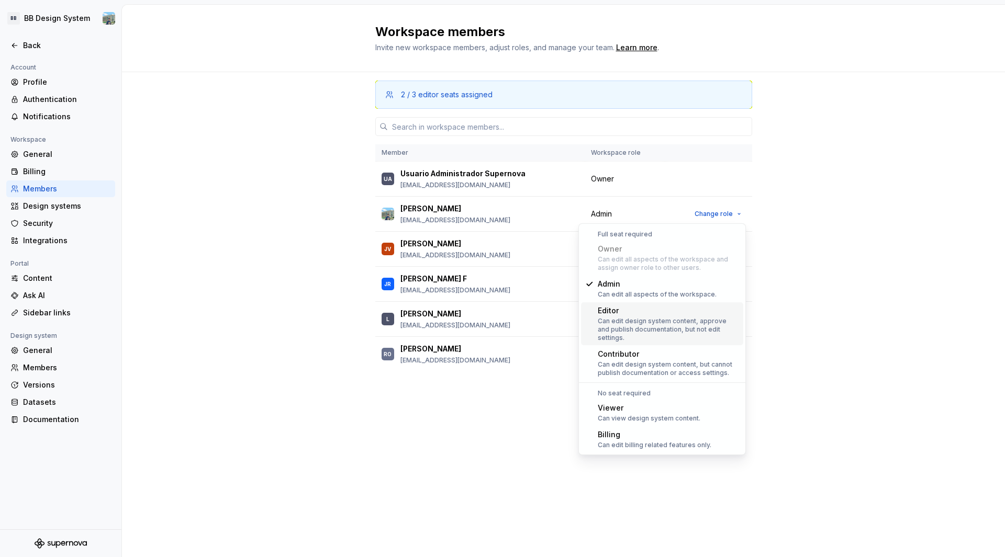
click at [829, 300] on div "2 / 3 editor seats assigned Member Workspace role UA Usuario Administrador Supe…" at bounding box center [563, 314] width 883 height 485
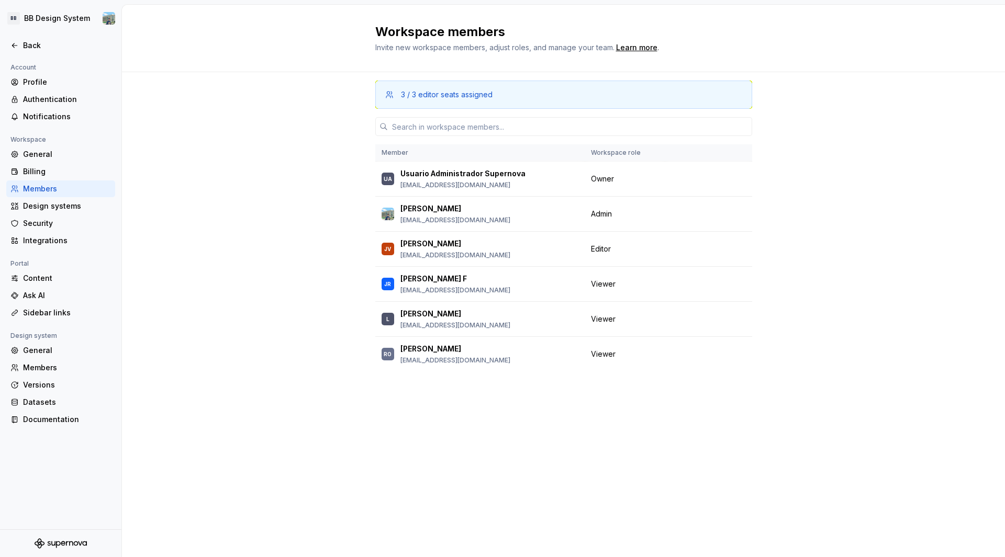
click at [841, 344] on div "3 / 3 editor seats assigned Member Workspace role UA Usuario Administrador Supe…" at bounding box center [563, 314] width 883 height 485
drag, startPoint x: 274, startPoint y: 340, endPoint x: 214, endPoint y: 325, distance: 62.1
click at [269, 347] on div "3 / 3 editor seats assigned Member Workspace role UA Usuario Administrador Supe…" at bounding box center [563, 314] width 883 height 485
click at [18, 47] on icon at bounding box center [14, 45] width 8 height 8
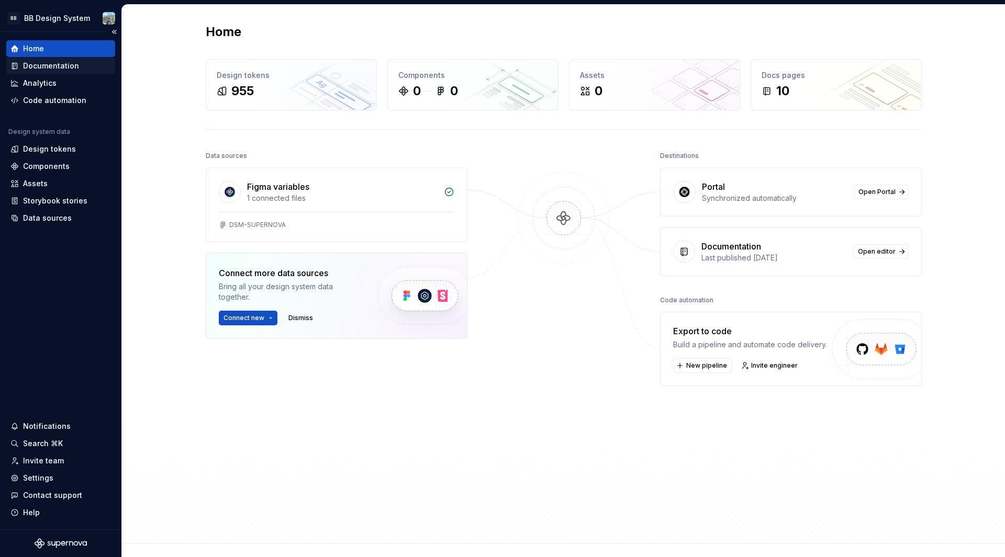
click at [52, 64] on div "Documentation" at bounding box center [51, 66] width 56 height 10
click at [51, 68] on div "Documentation" at bounding box center [51, 66] width 56 height 10
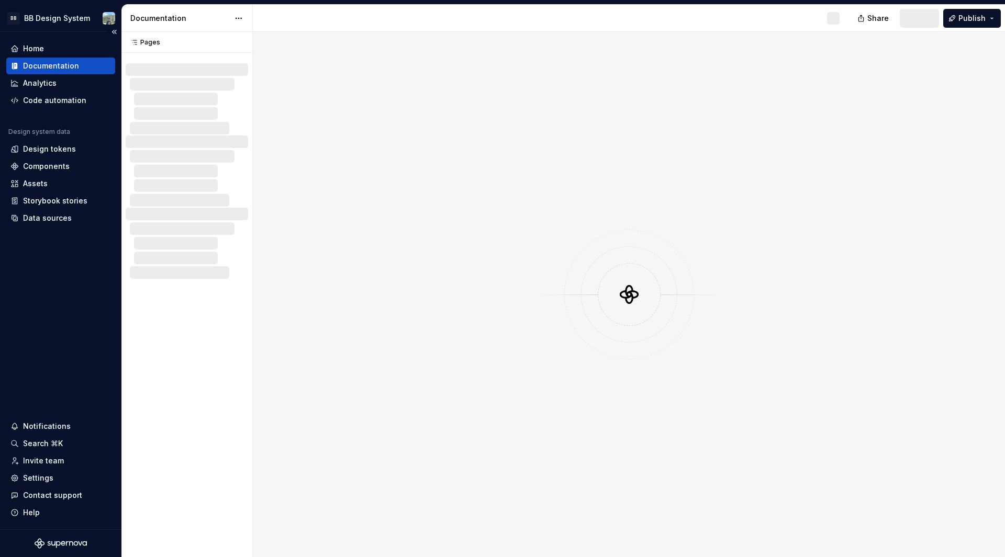
click at [51, 68] on div "Documentation" at bounding box center [51, 66] width 56 height 10
click at [42, 47] on div "Home" at bounding box center [33, 48] width 21 height 10
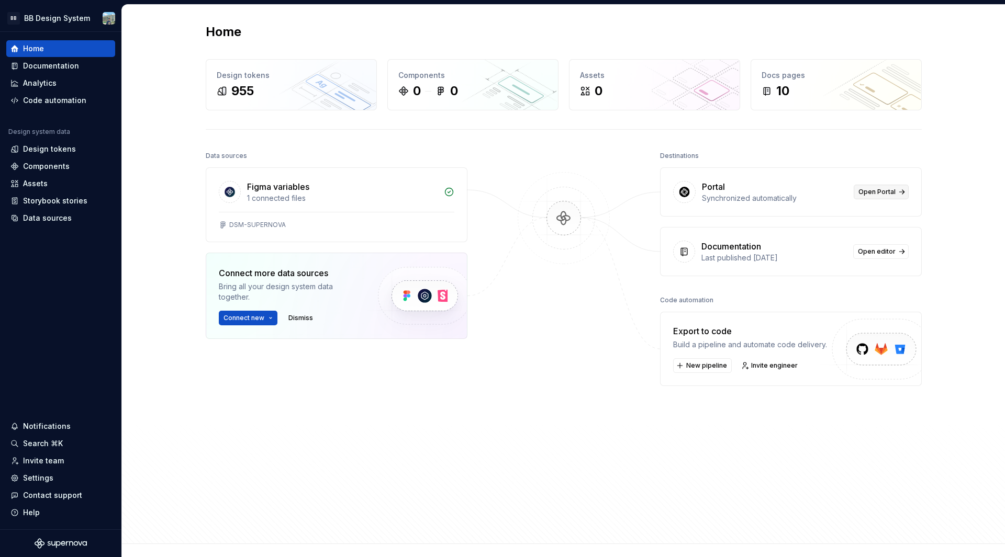
click at [864, 188] on span "Open Portal" at bounding box center [876, 192] width 37 height 8
click at [38, 216] on div "Data sources" at bounding box center [47, 218] width 49 height 10
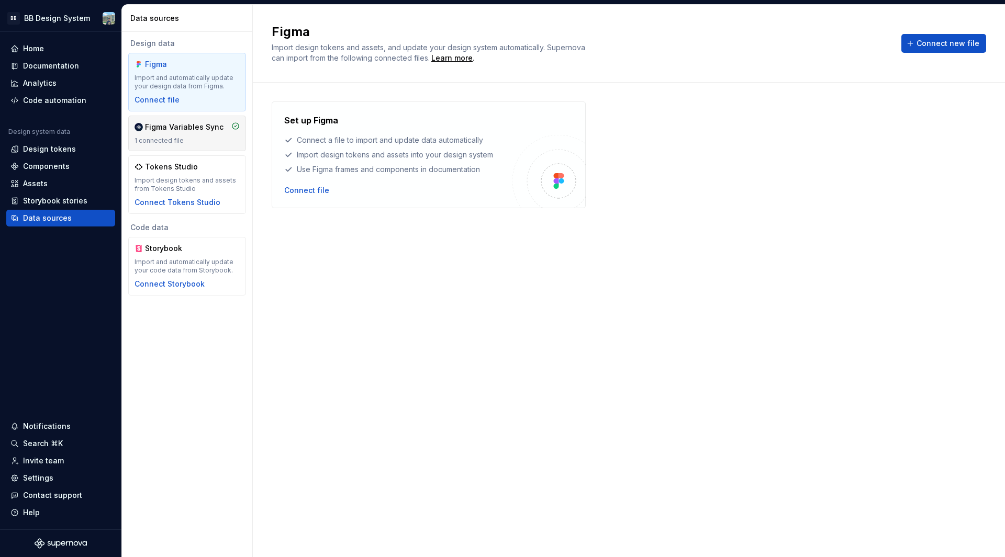
click at [196, 136] on div "Figma Variables Sync 1 connected file" at bounding box center [187, 133] width 105 height 23
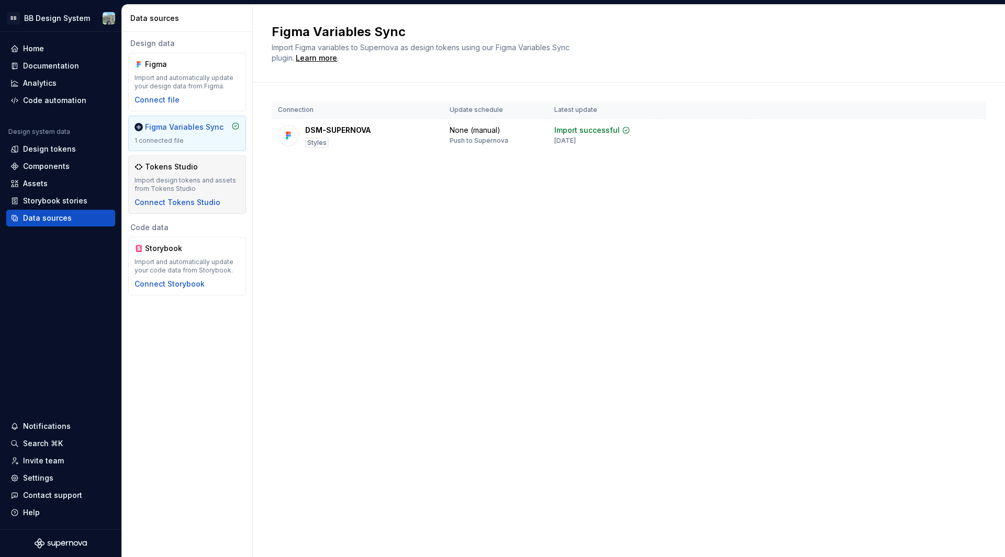
click at [216, 188] on div "Import design tokens and assets from Tokens Studio" at bounding box center [187, 184] width 105 height 17
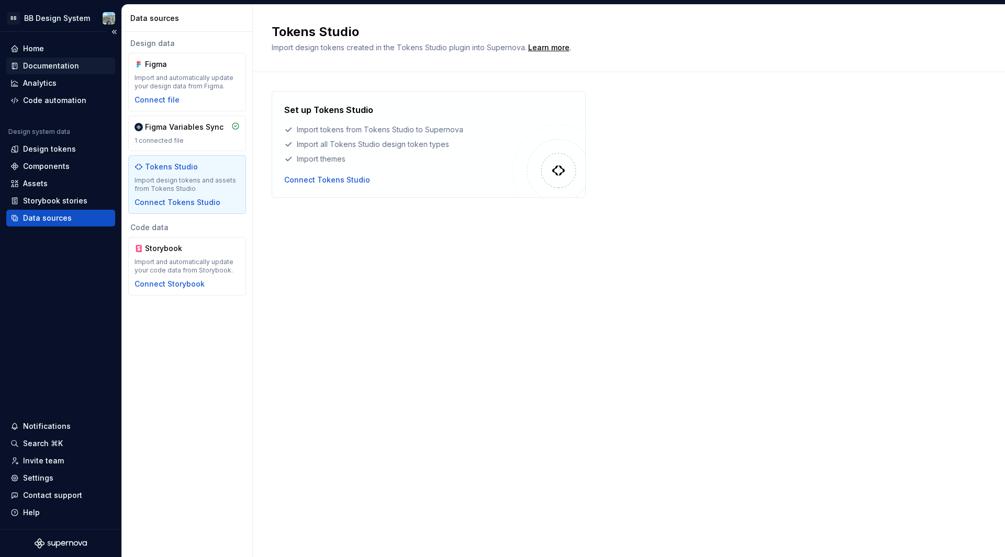
click at [49, 68] on div "Documentation" at bounding box center [51, 66] width 56 height 10
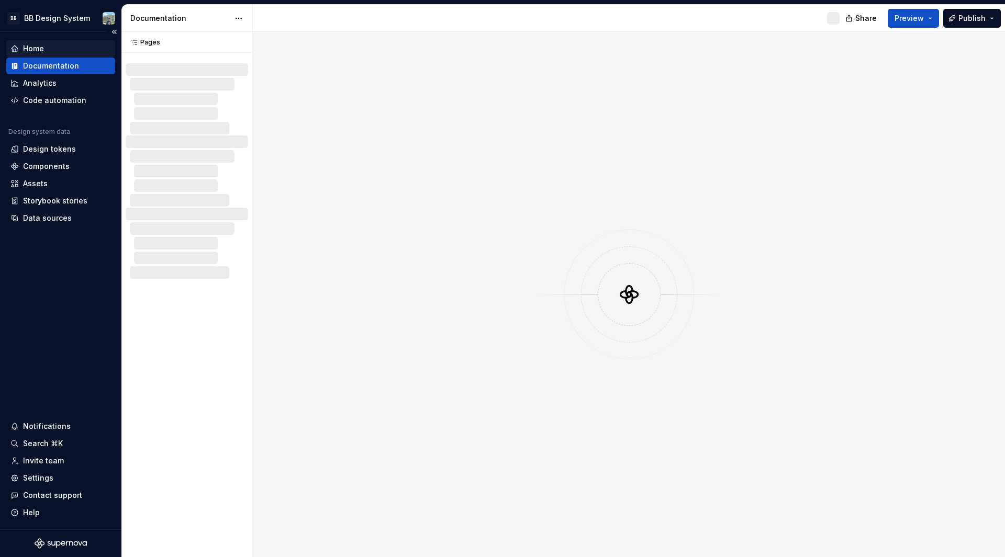
click at [42, 51] on div "Home" at bounding box center [33, 48] width 21 height 10
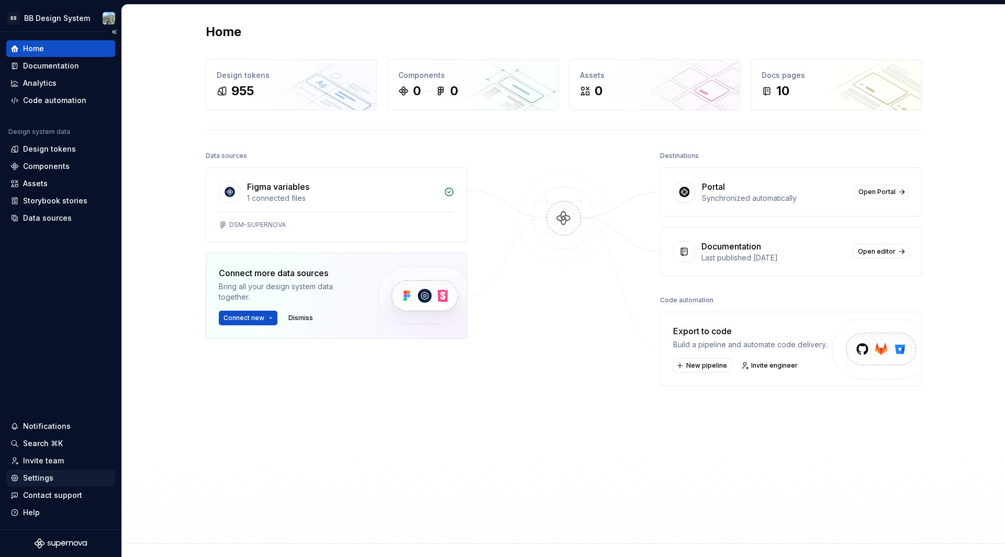
click at [41, 478] on div "Settings" at bounding box center [38, 478] width 30 height 10
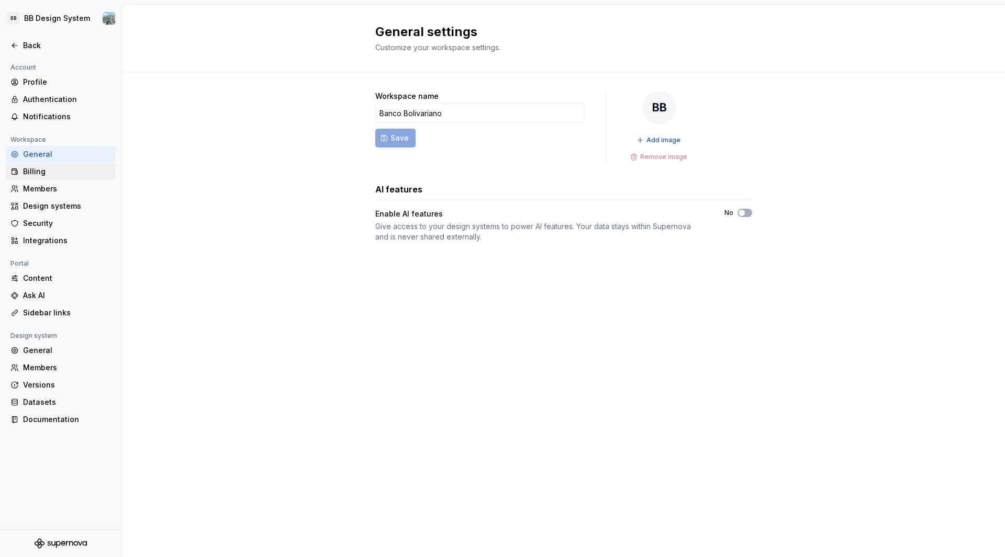
click at [49, 172] on div "Billing" at bounding box center [67, 171] width 88 height 10
